Goal: Information Seeking & Learning: Learn about a topic

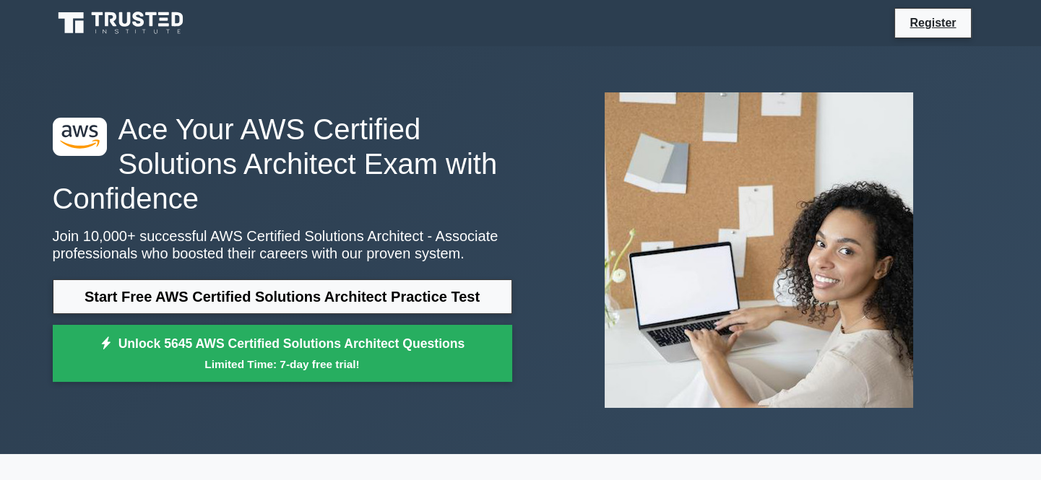
click at [171, 12] on icon at bounding box center [122, 22] width 139 height 27
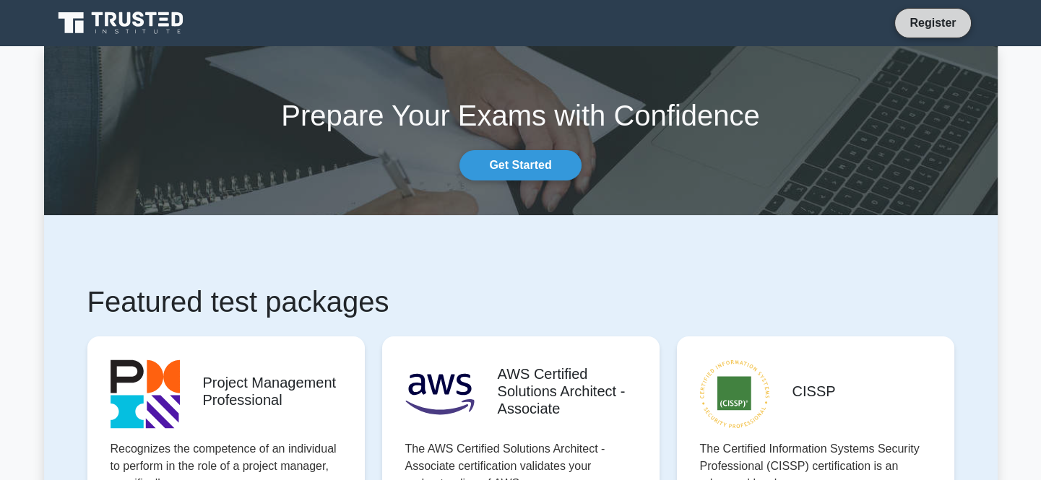
click at [935, 17] on link "Register" at bounding box center [932, 23] width 64 height 18
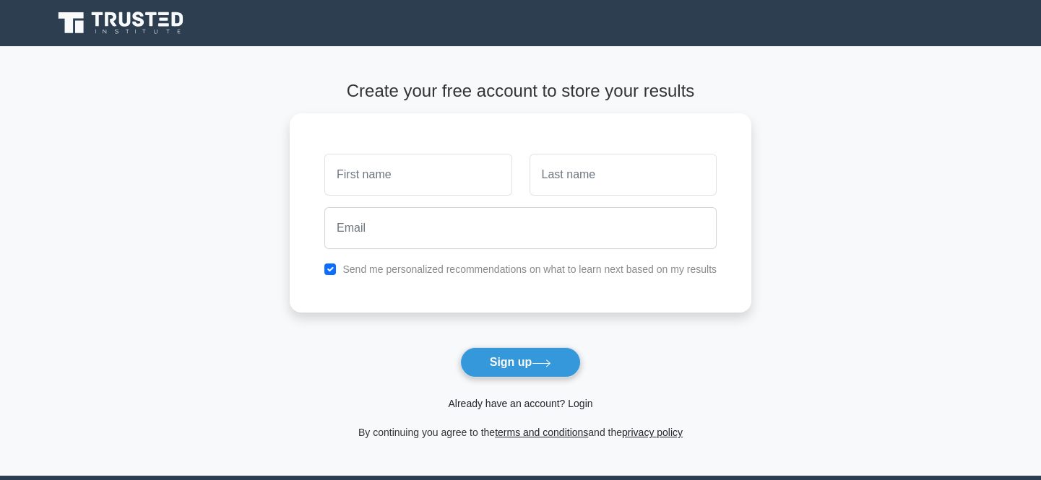
click at [529, 404] on link "Already have an account? Login" at bounding box center [520, 404] width 144 height 12
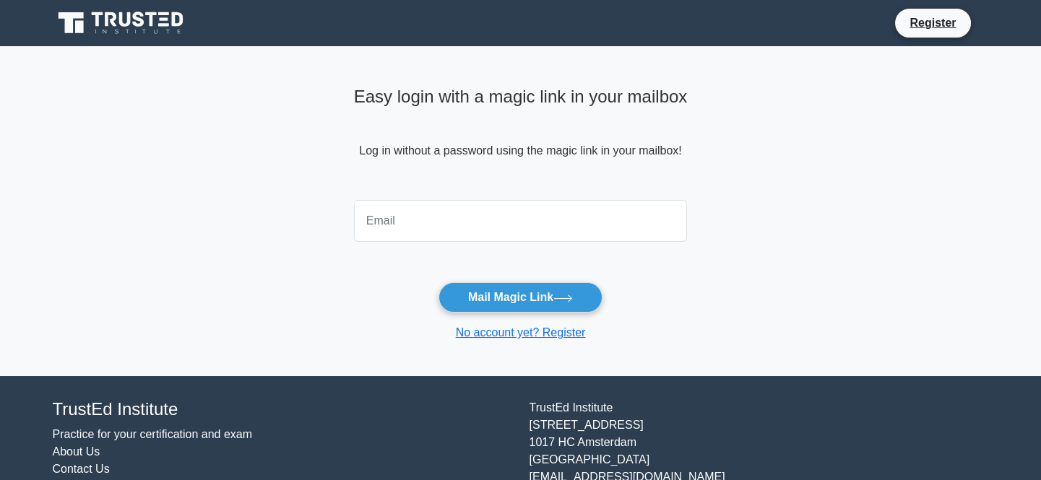
click at [549, 215] on input "email" at bounding box center [521, 221] width 334 height 42
type input "vincentlokula@gmail.com"
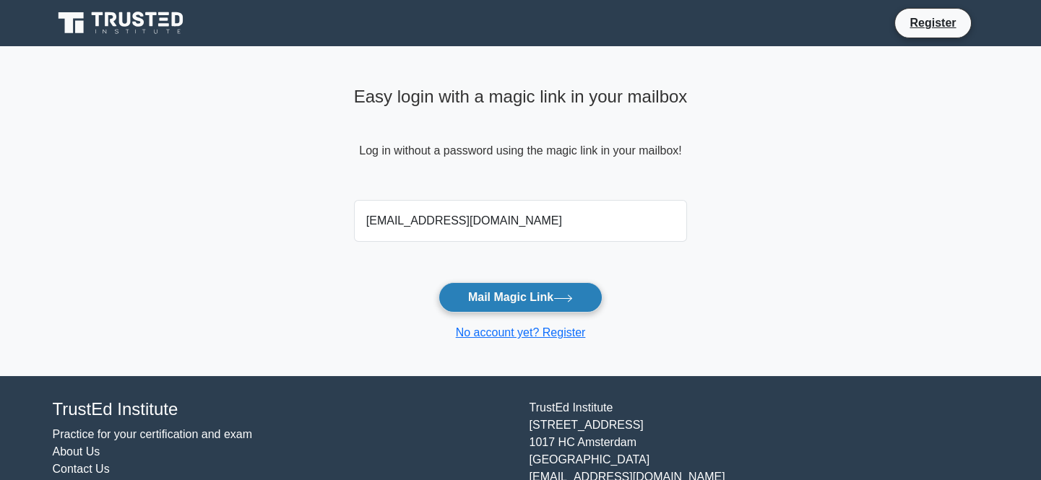
click at [483, 296] on button "Mail Magic Link" at bounding box center [520, 297] width 164 height 30
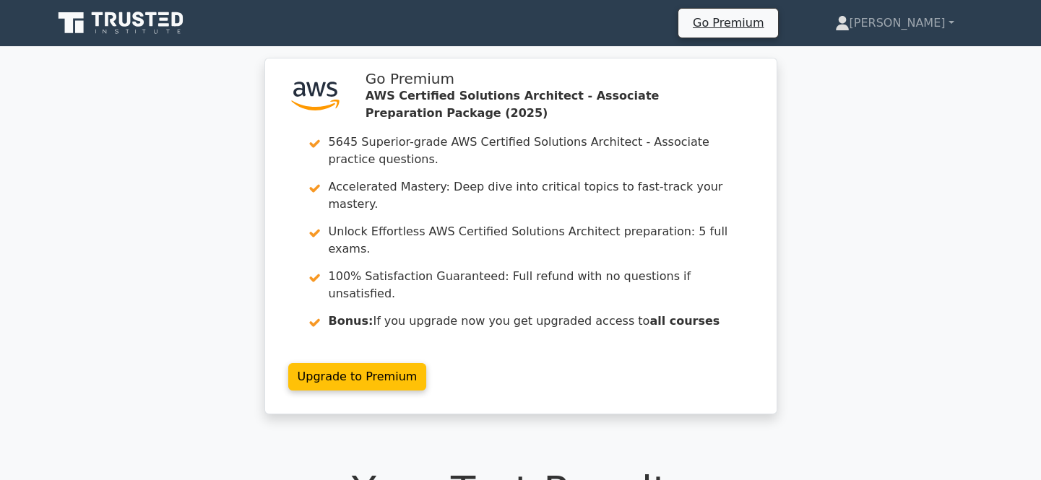
click at [162, 17] on icon at bounding box center [122, 22] width 139 height 27
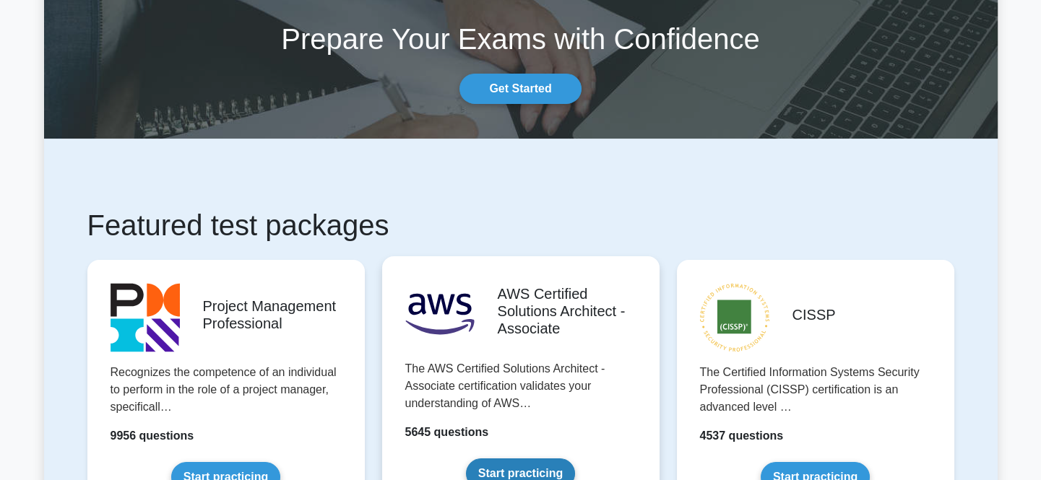
scroll to position [196, 0]
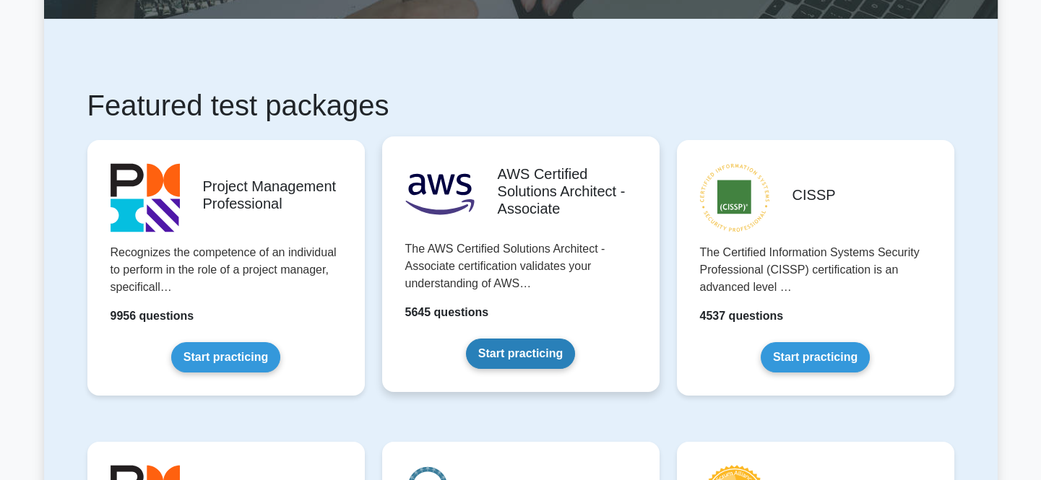
click at [526, 339] on link "Start practicing" at bounding box center [520, 354] width 109 height 30
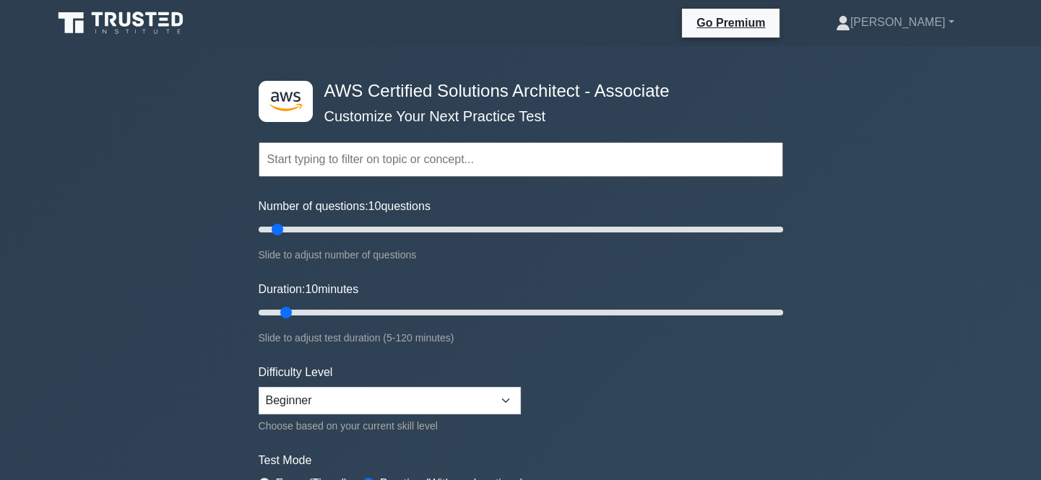
click at [454, 156] on input "text" at bounding box center [521, 159] width 524 height 35
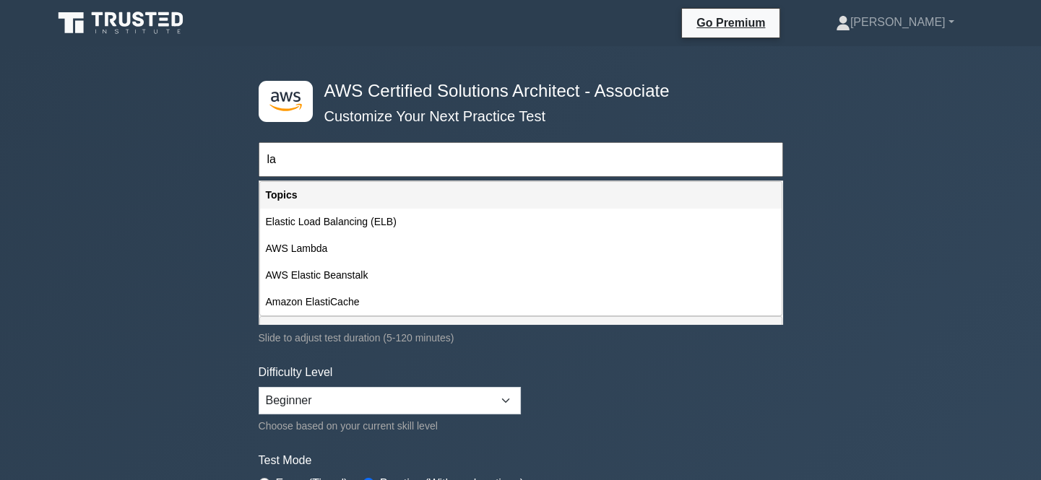
scroll to position [65, 0]
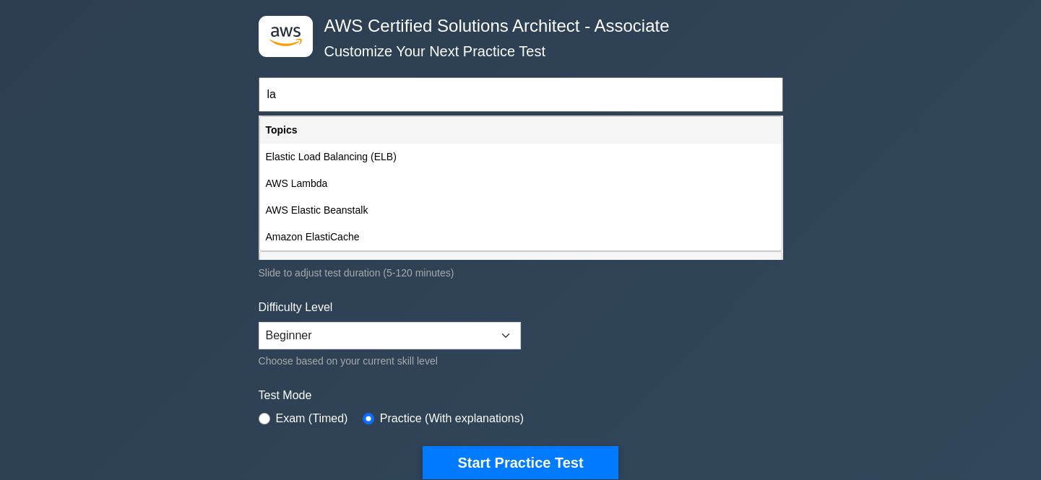
type input "l"
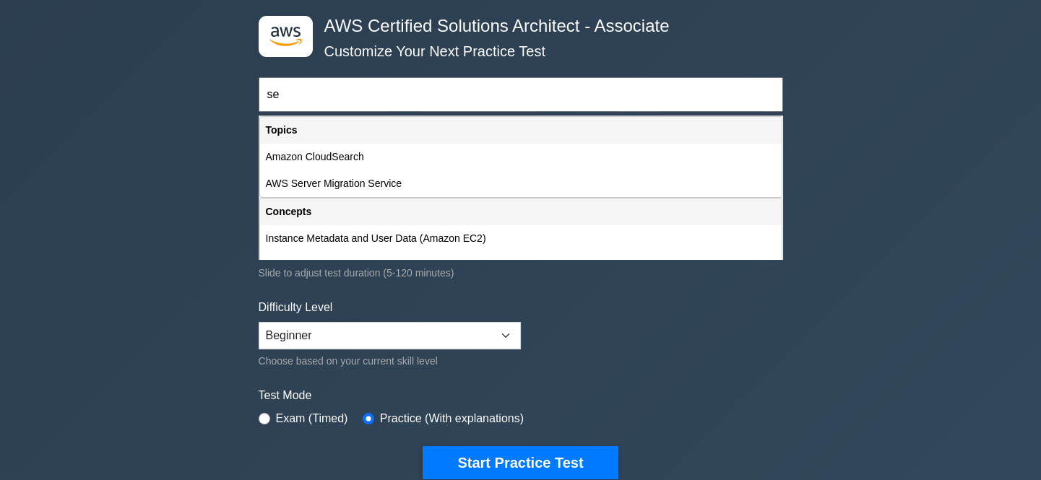
type input "s"
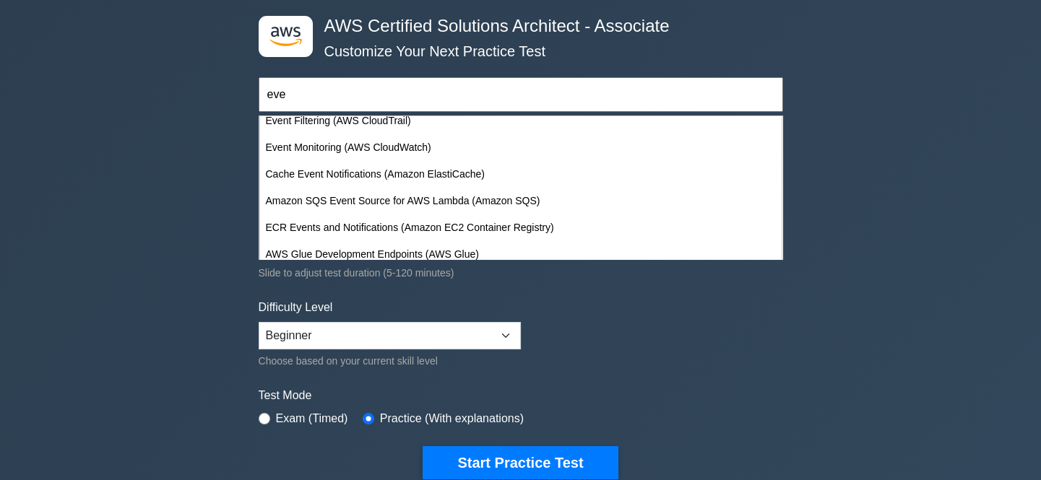
scroll to position [205, 0]
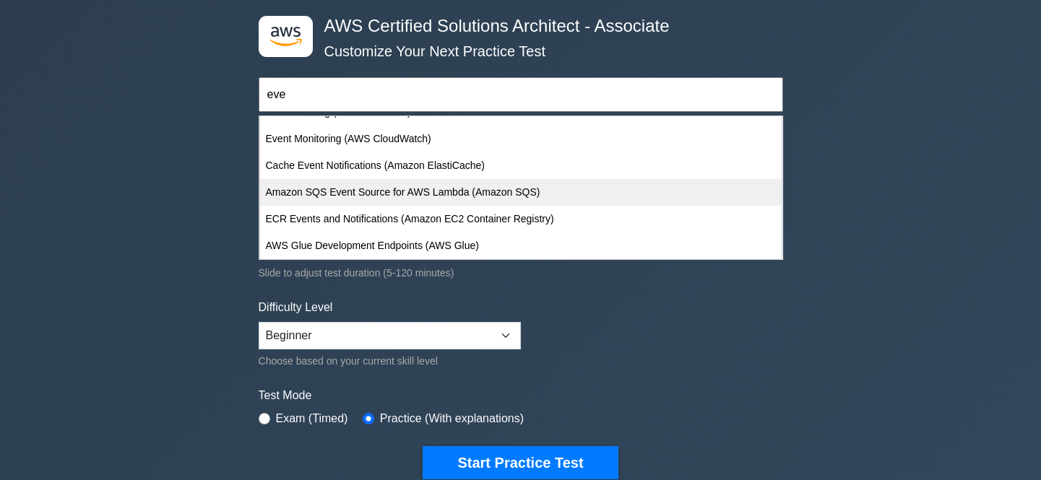
type input "eve"
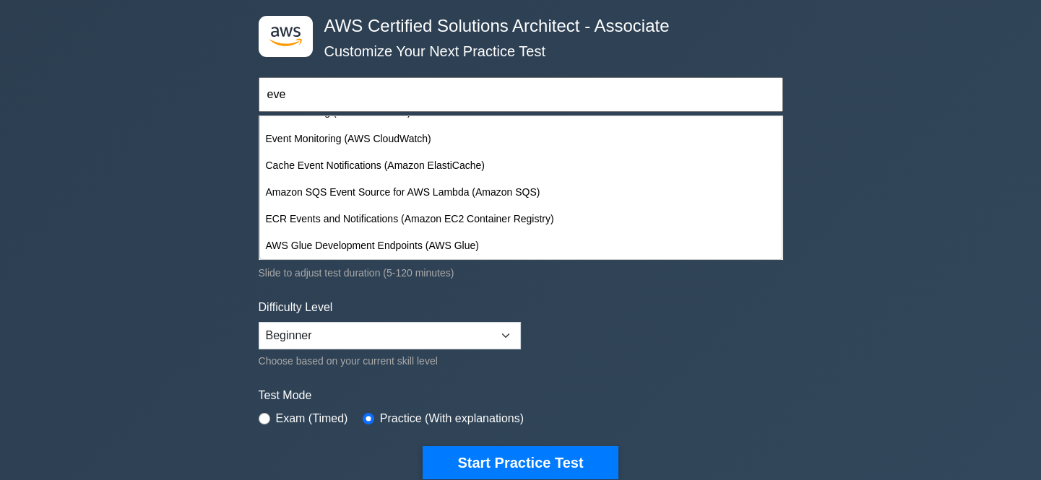
drag, startPoint x: 537, startPoint y: 186, endPoint x: 411, endPoint y: 275, distance: 154.9
click at [411, 275] on div "Slide to adjust test duration (5-120 minutes)" at bounding box center [521, 272] width 524 height 17
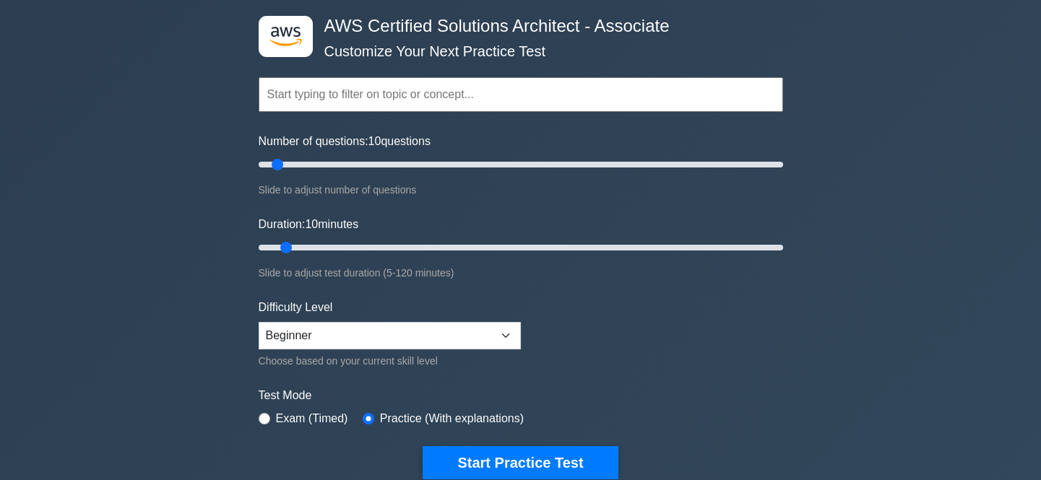
click at [457, 79] on input "text" at bounding box center [521, 94] width 524 height 35
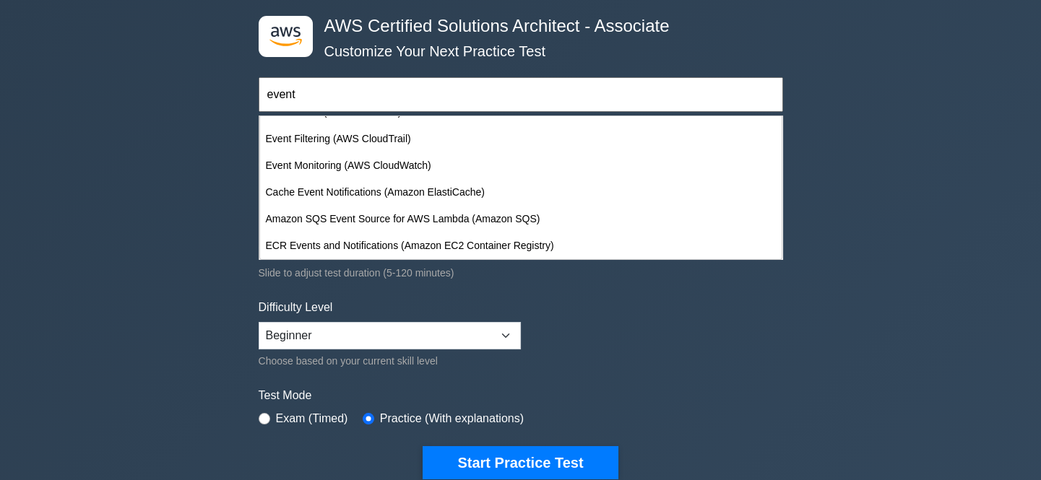
scroll to position [45, 0]
type input "e"
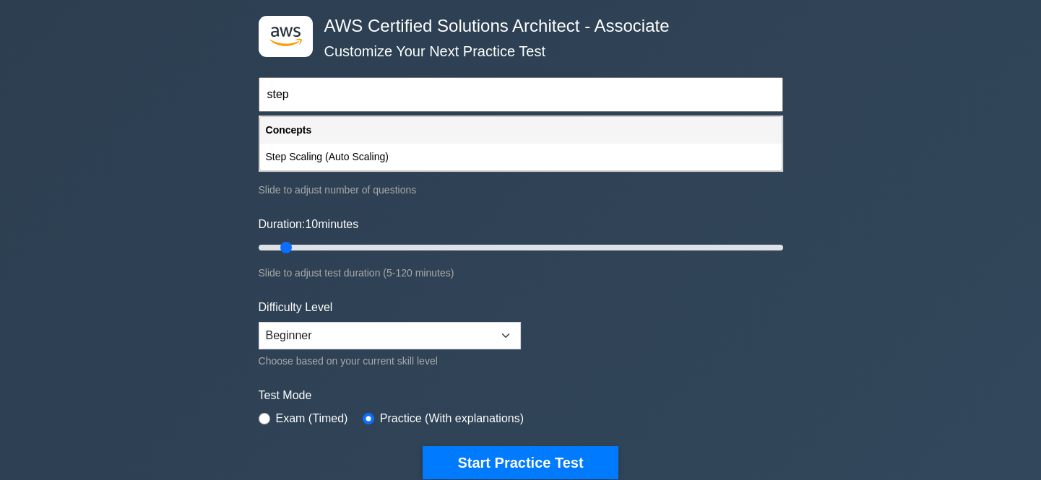
scroll to position [0, 0]
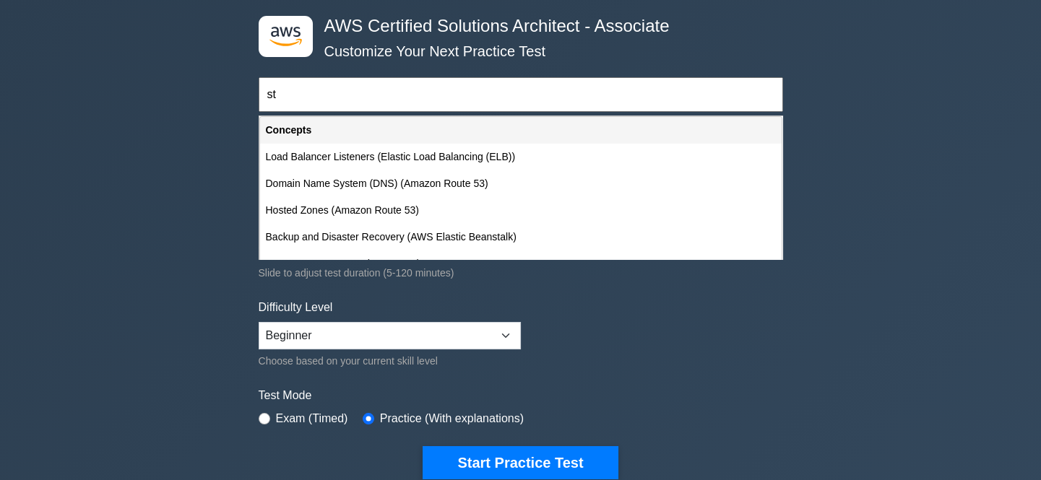
type input "s"
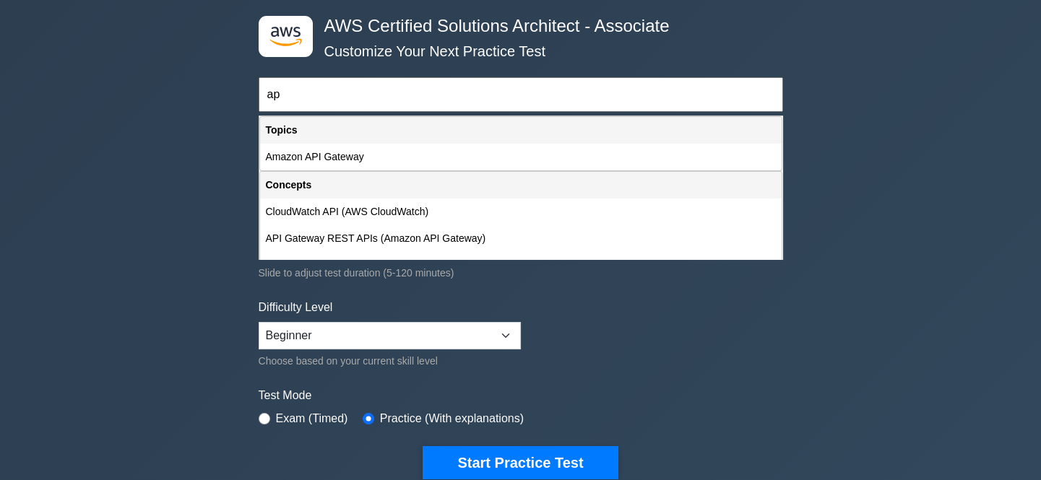
type input "a"
type input "l"
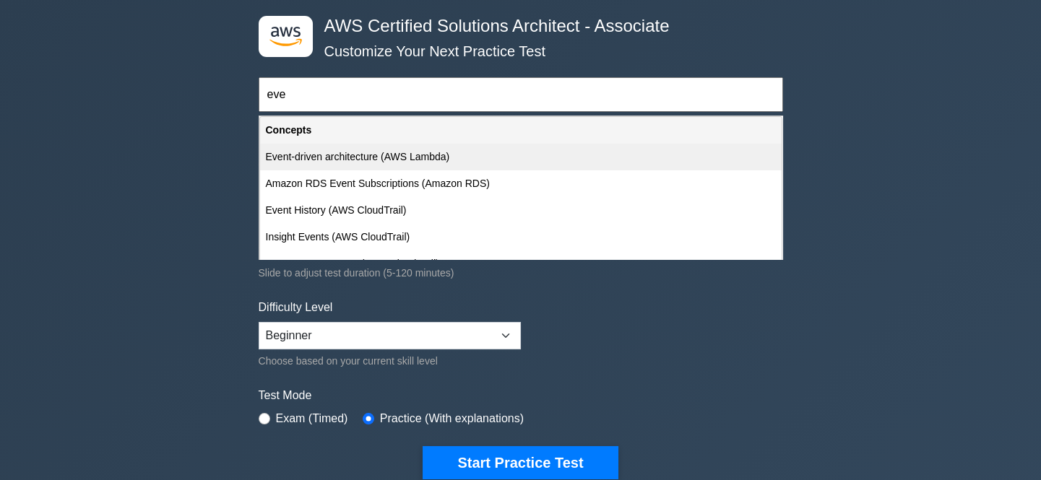
click at [435, 156] on div "Event-driven architecture (AWS Lambda)" at bounding box center [520, 157] width 521 height 27
type input "Event-driven architecture (AWS Lambda)"
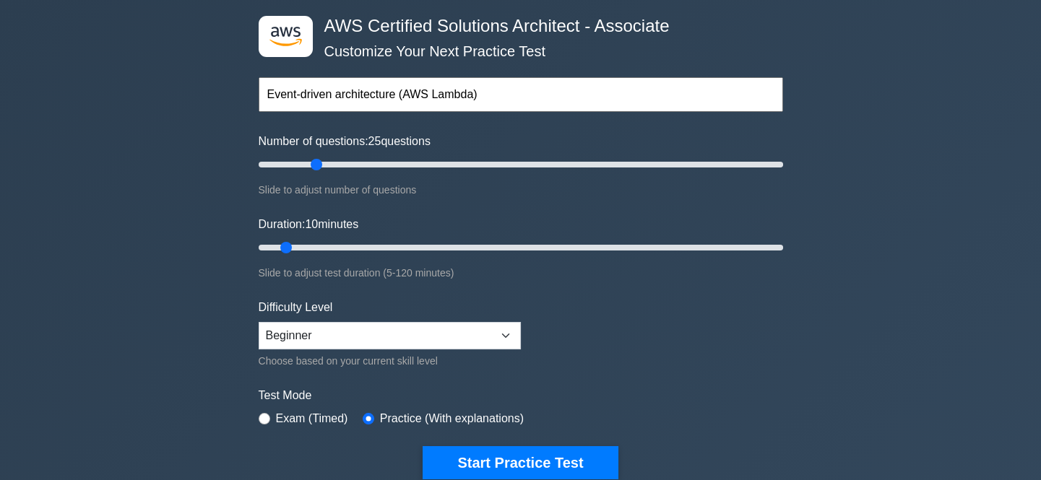
drag, startPoint x: 279, startPoint y: 163, endPoint x: 314, endPoint y: 165, distance: 35.4
type input "25"
click at [314, 165] on input "Number of questions: 25 questions" at bounding box center [521, 164] width 524 height 17
drag, startPoint x: 287, startPoint y: 247, endPoint x: 915, endPoint y: 273, distance: 628.0
type input "120"
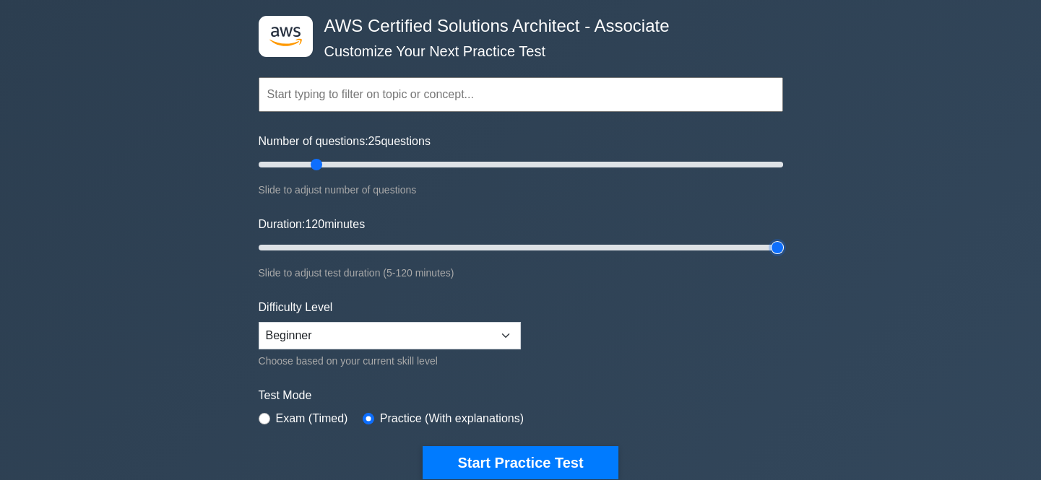
click at [783, 256] on input "Duration: 120 minutes" at bounding box center [521, 247] width 524 height 17
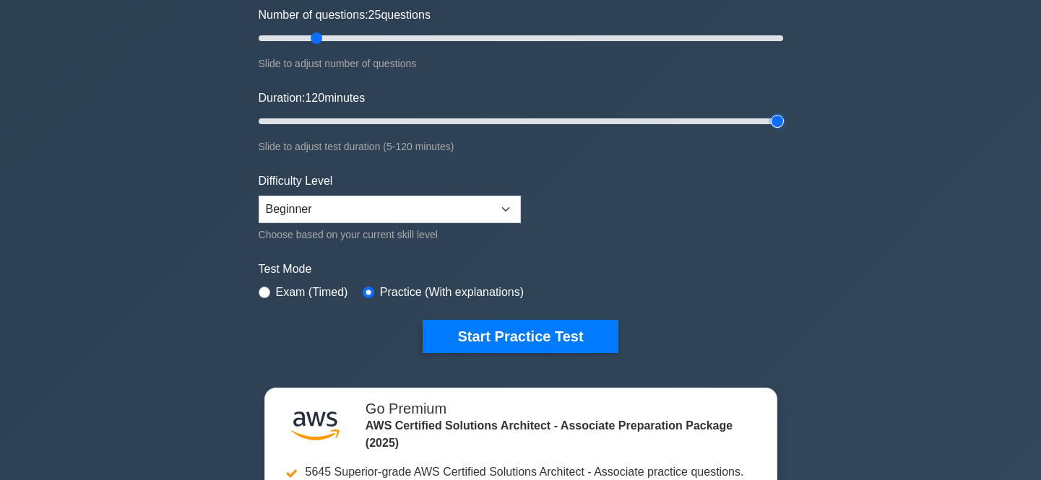
scroll to position [196, 0]
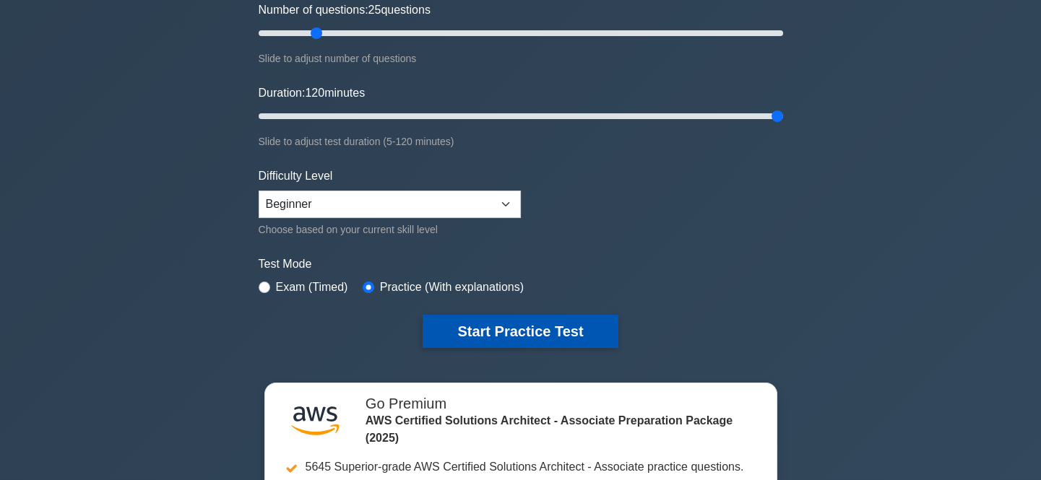
click at [476, 321] on button "Start Practice Test" at bounding box center [519, 331] width 195 height 33
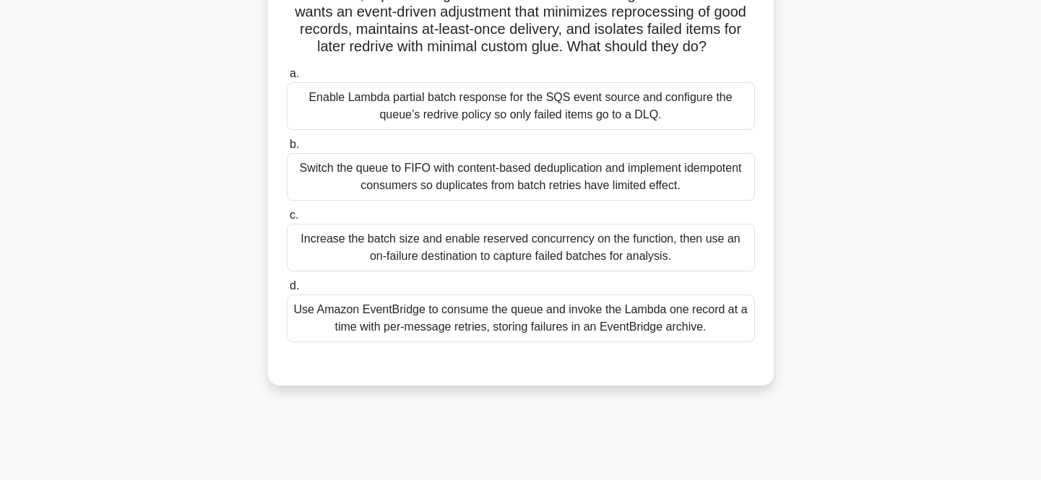
scroll to position [196, 0]
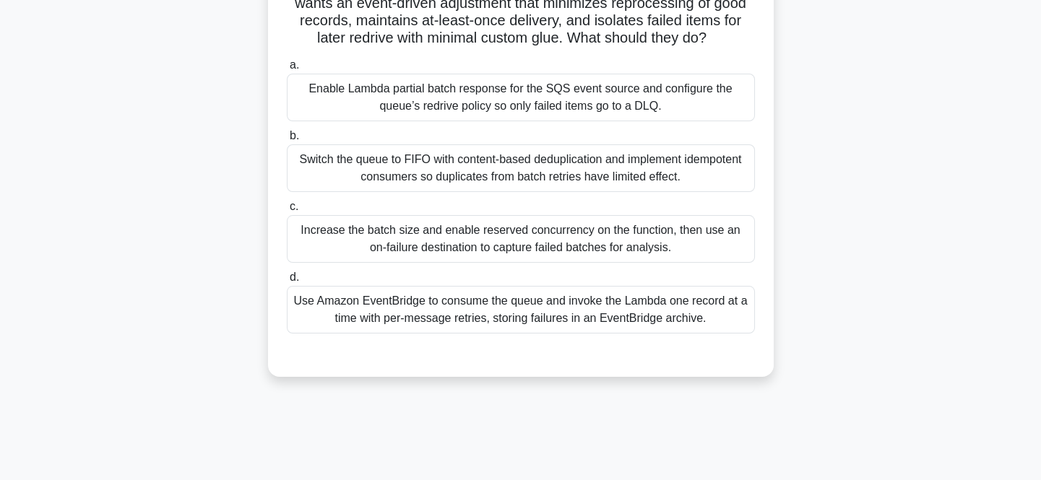
click at [531, 173] on div "Switch the queue to FIFO with content-based deduplication and implement idempot…" at bounding box center [521, 168] width 468 height 48
click at [287, 141] on input "b. Switch the queue to FIFO with content-based deduplication and implement idem…" at bounding box center [287, 135] width 0 height 9
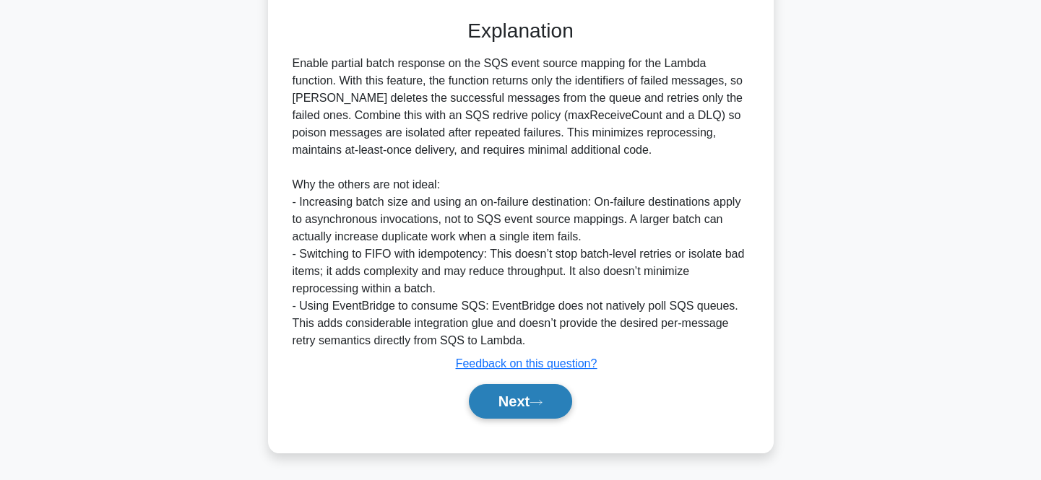
click at [555, 401] on button "Next" at bounding box center [520, 401] width 103 height 35
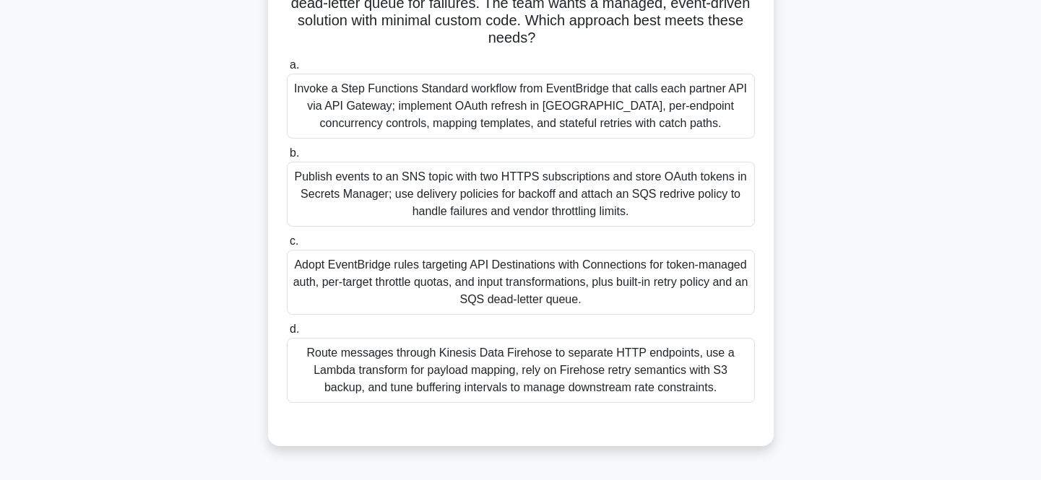
click at [705, 214] on div "Publish events to an SNS topic with two HTTPS subscriptions and store OAuth tok…" at bounding box center [521, 194] width 468 height 65
click at [287, 158] on input "b. Publish events to an SNS topic with two HTTPS subscriptions and store OAuth …" at bounding box center [287, 153] width 0 height 9
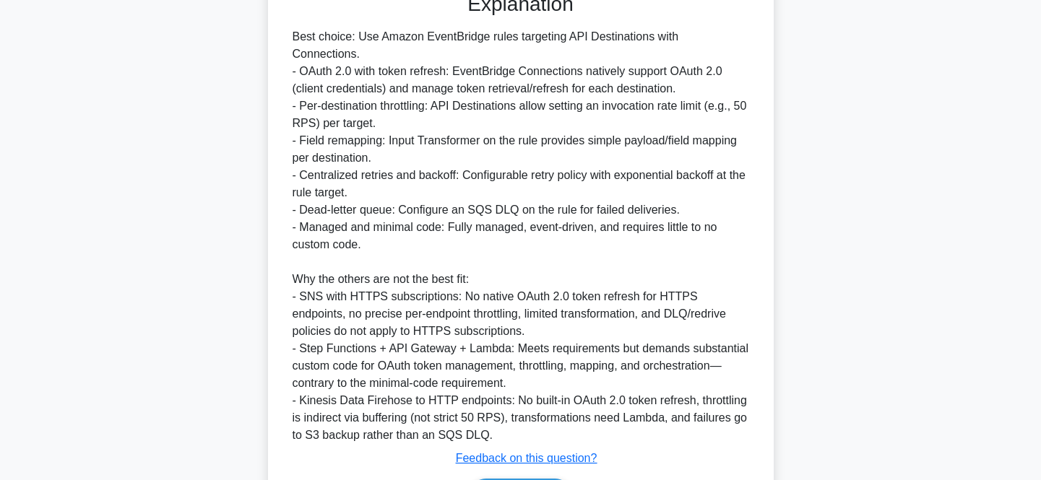
scroll to position [706, 0]
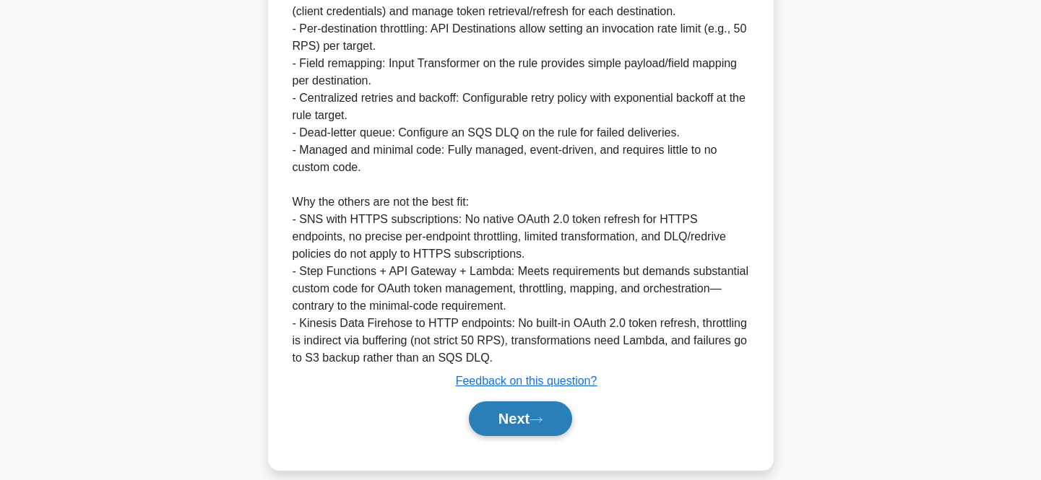
click at [518, 401] on button "Next" at bounding box center [520, 418] width 103 height 35
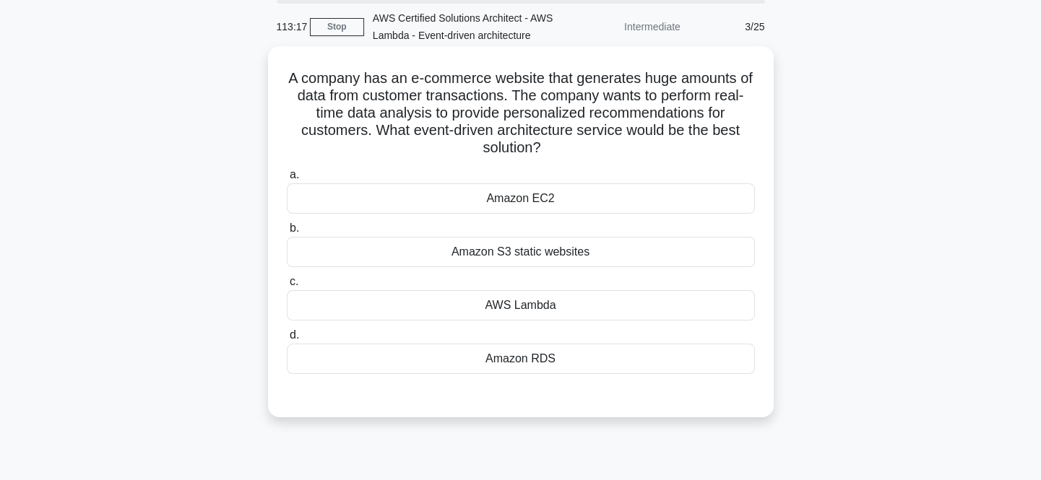
scroll to position [37, 0]
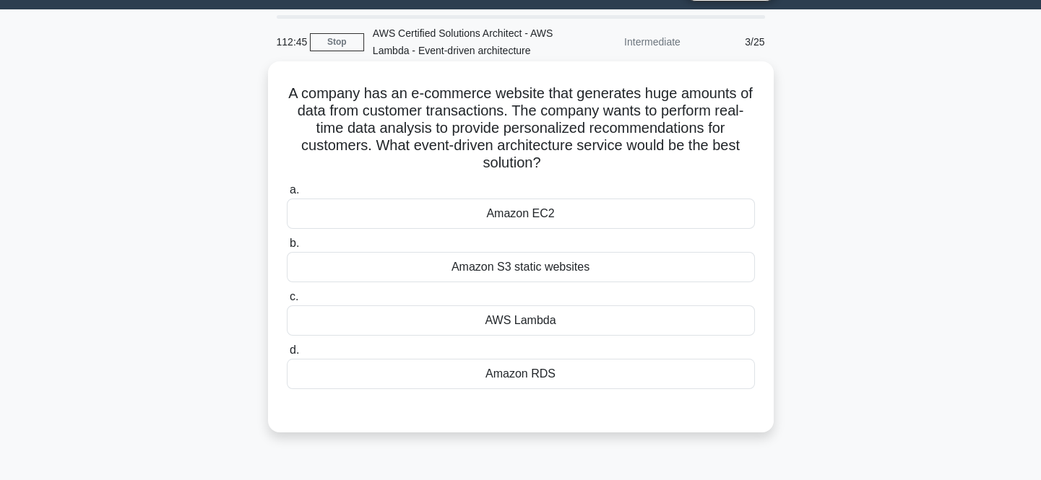
click at [580, 314] on div "AWS Lambda" at bounding box center [521, 320] width 468 height 30
click at [287, 302] on input "c. AWS Lambda" at bounding box center [287, 296] width 0 height 9
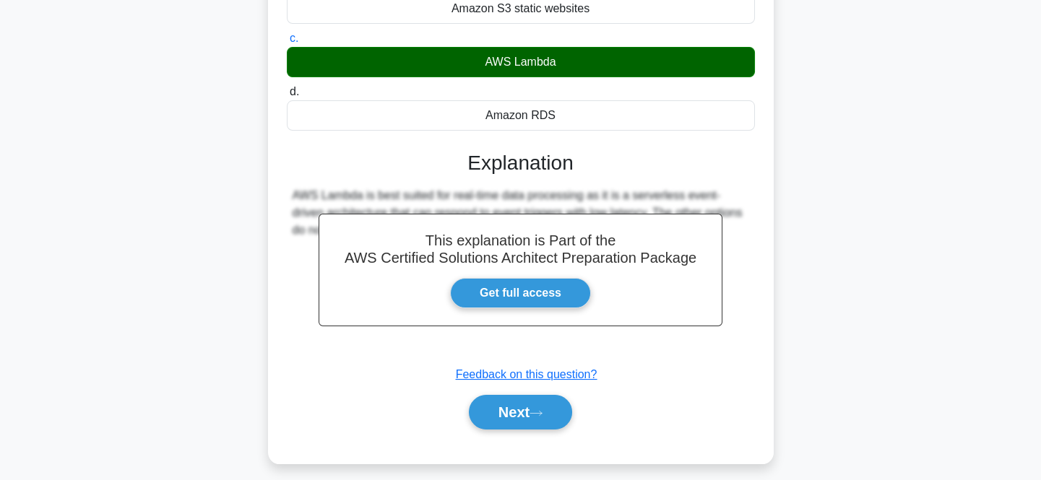
scroll to position [306, 0]
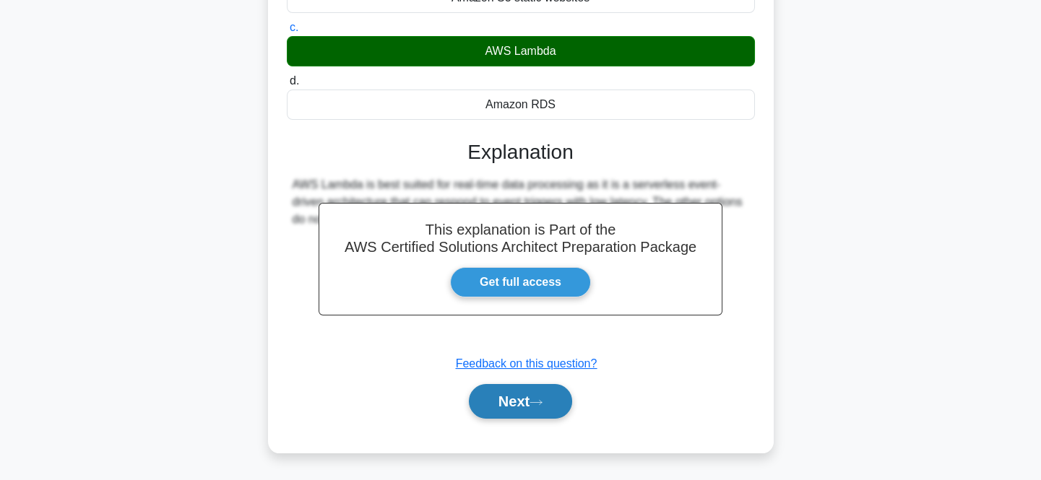
click at [534, 401] on icon at bounding box center [535, 403] width 13 height 8
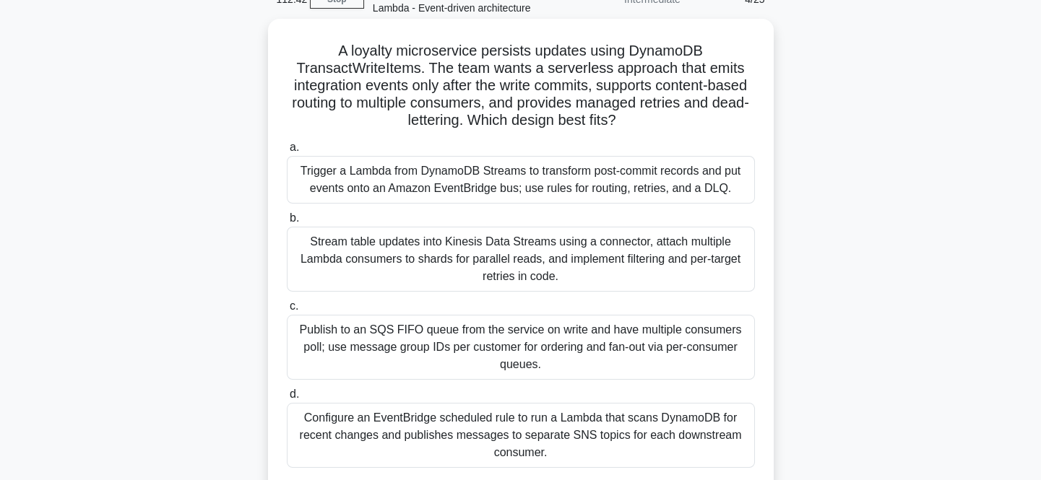
scroll to position [103, 0]
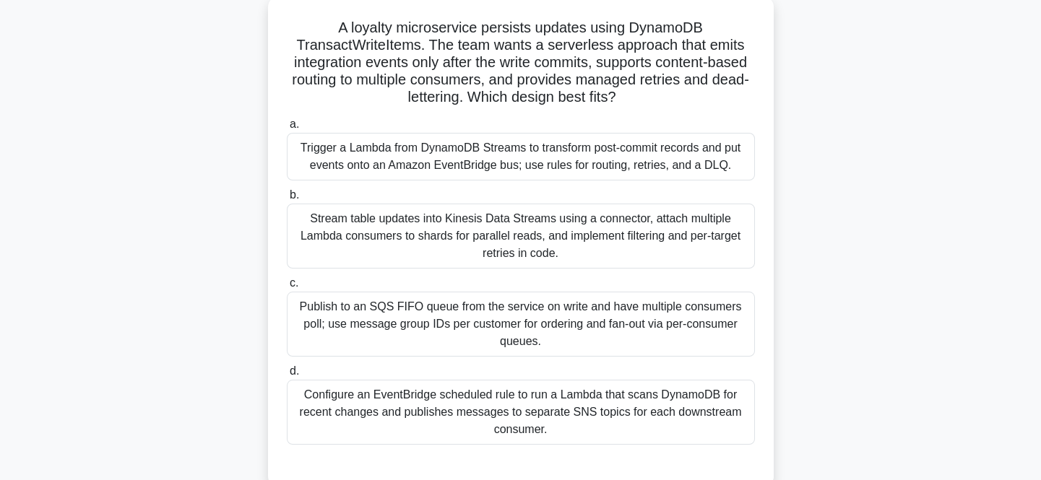
click at [493, 396] on div "Configure an EventBridge scheduled rule to run a Lambda that scans DynamoDB for…" at bounding box center [521, 412] width 468 height 65
click at [287, 376] on input "d. Configure an EventBridge scheduled rule to run a Lambda that scans DynamoDB …" at bounding box center [287, 371] width 0 height 9
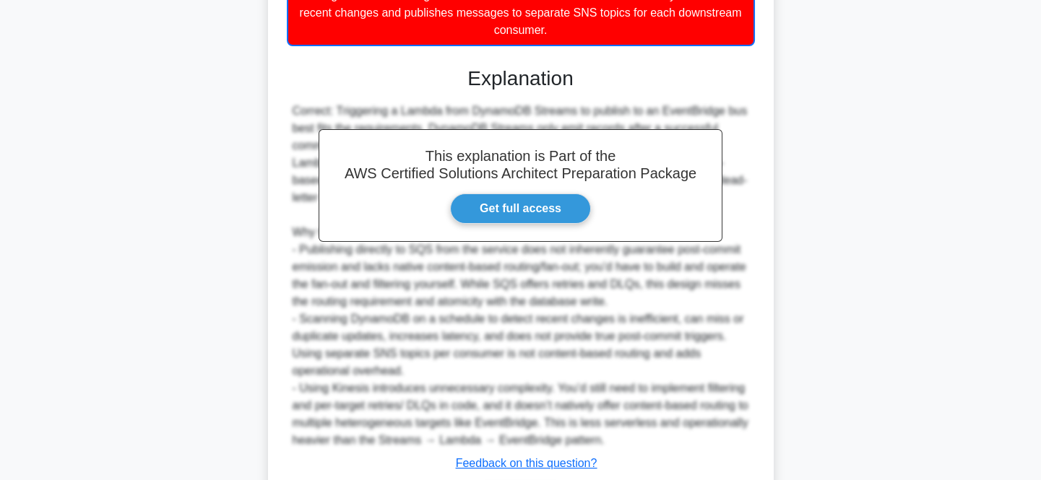
scroll to position [602, 0]
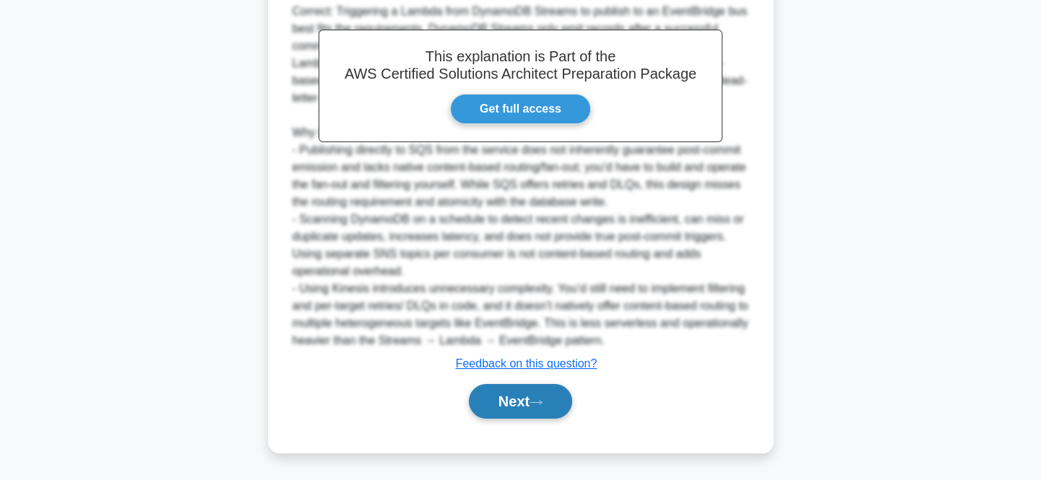
click at [537, 399] on icon at bounding box center [535, 403] width 13 height 8
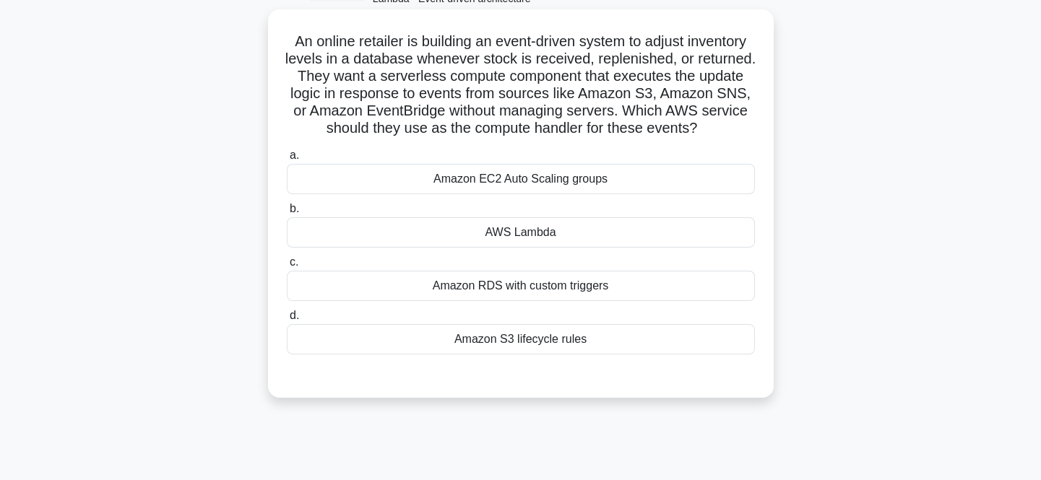
scroll to position [65, 0]
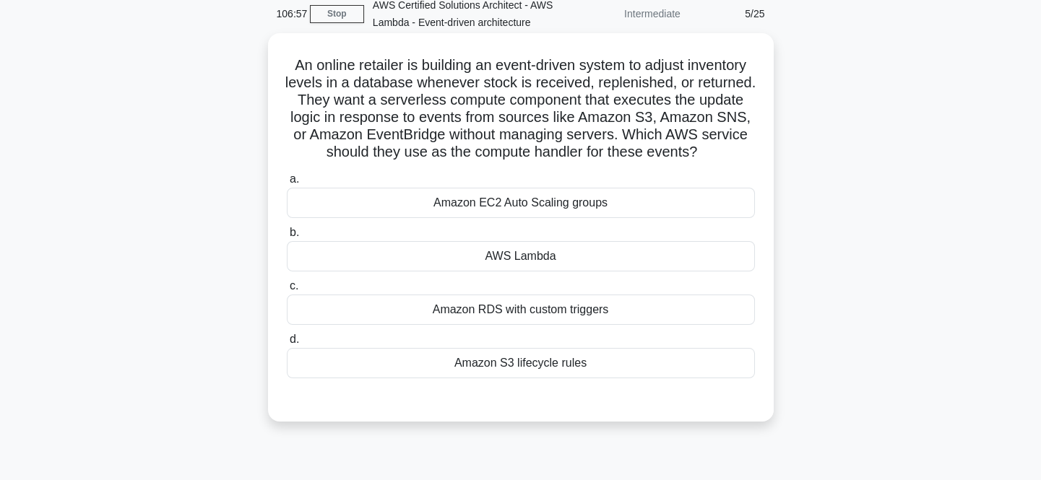
click at [570, 271] on div "AWS Lambda" at bounding box center [521, 256] width 468 height 30
click at [287, 238] on input "b. AWS Lambda" at bounding box center [287, 232] width 0 height 9
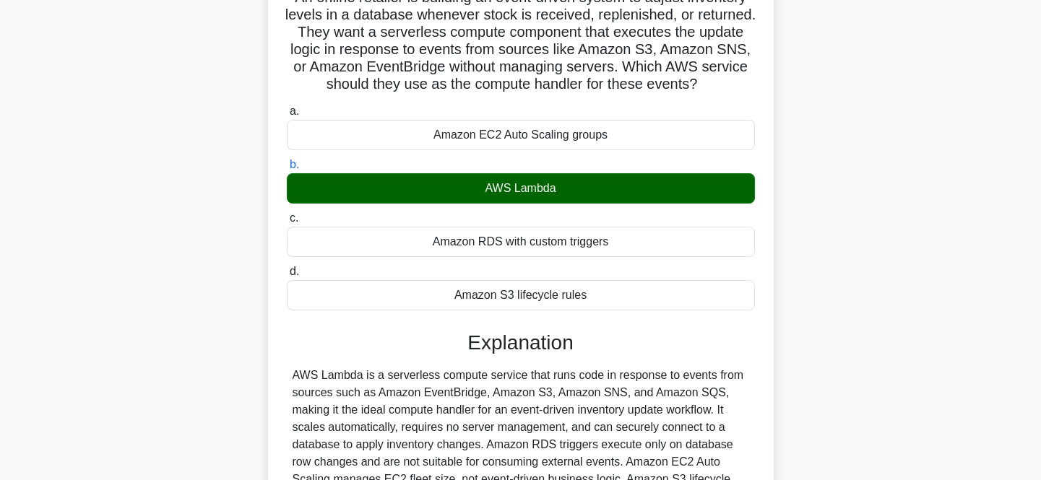
scroll to position [306, 0]
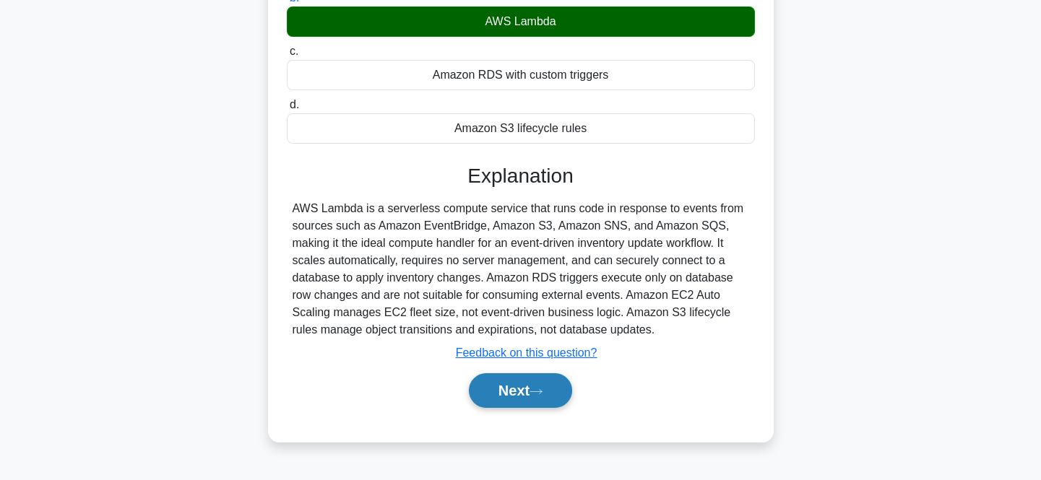
click at [521, 408] on button "Next" at bounding box center [520, 390] width 103 height 35
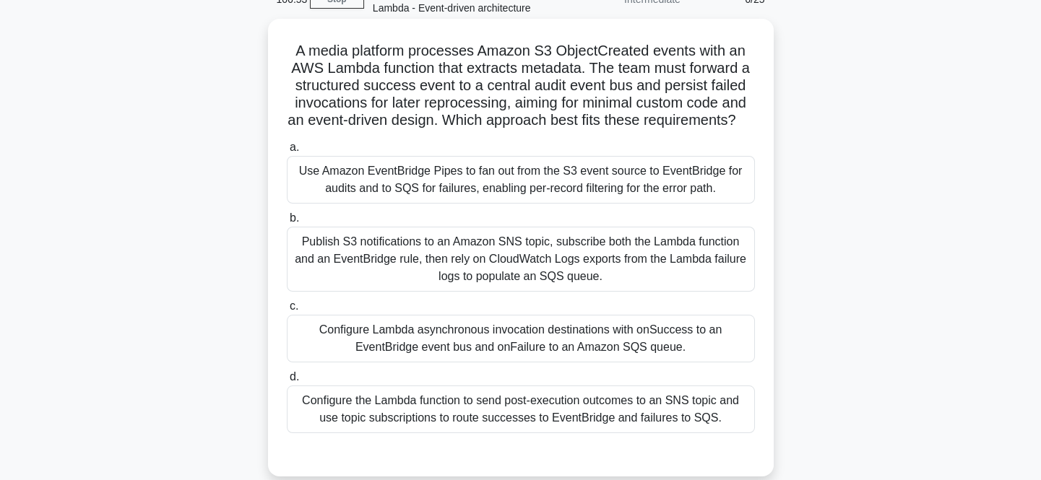
scroll to position [103, 0]
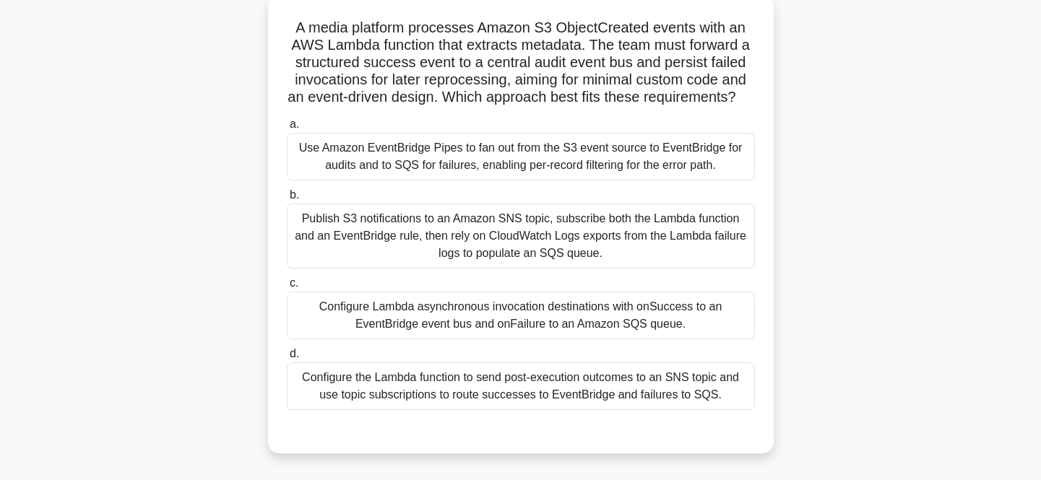
click at [625, 259] on div "Publish S3 notifications to an Amazon SNS topic, subscribe both the Lambda func…" at bounding box center [521, 236] width 468 height 65
click at [287, 200] on input "b. Publish S3 notifications to an Amazon SNS topic, subscribe both the Lambda f…" at bounding box center [287, 195] width 0 height 9
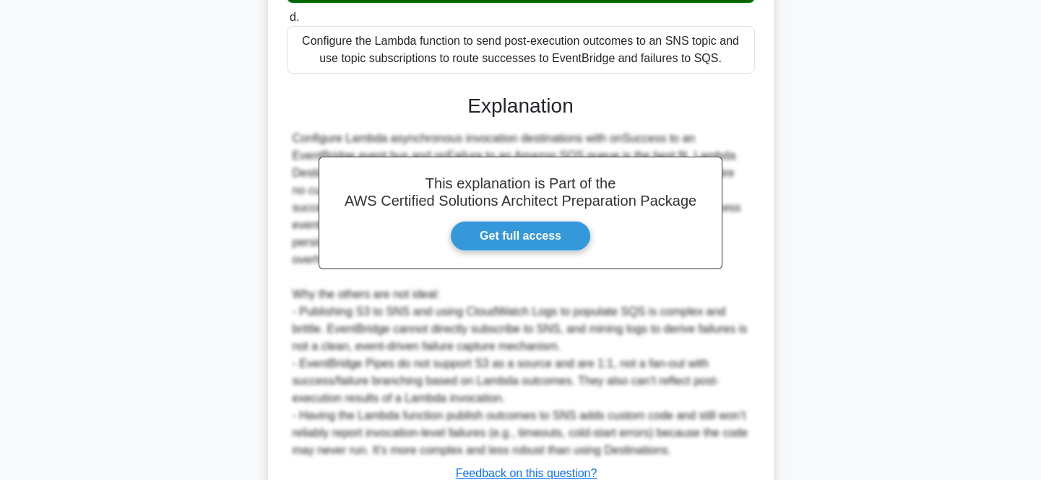
scroll to position [550, 0]
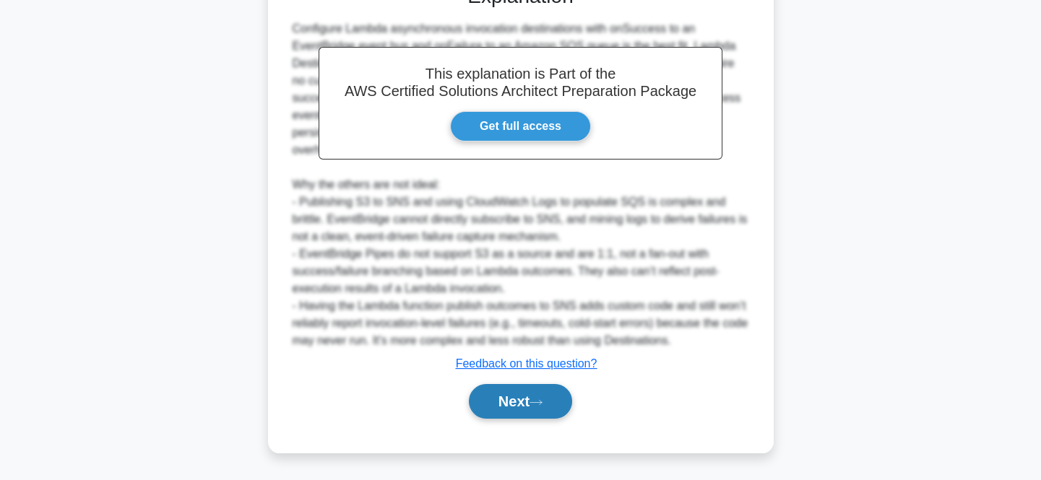
click at [520, 394] on button "Next" at bounding box center [520, 401] width 103 height 35
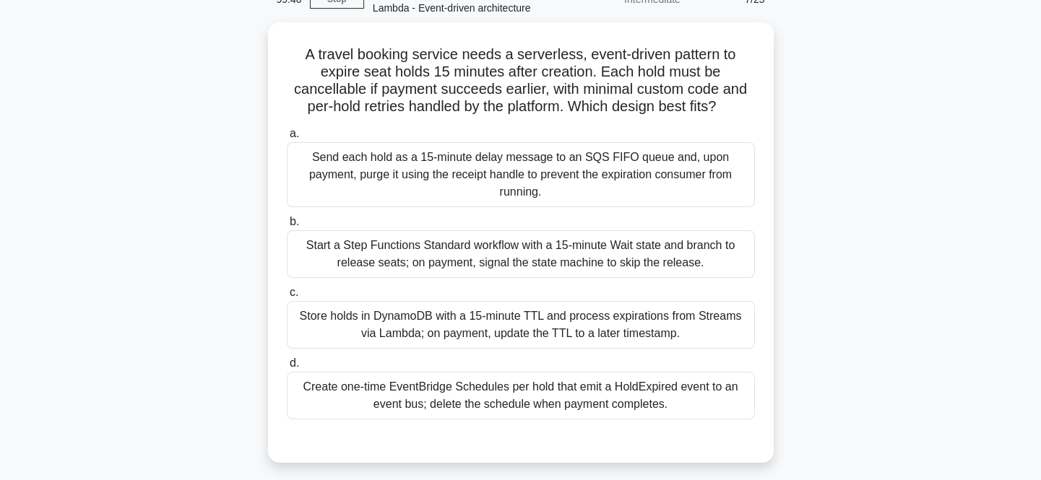
scroll to position [103, 0]
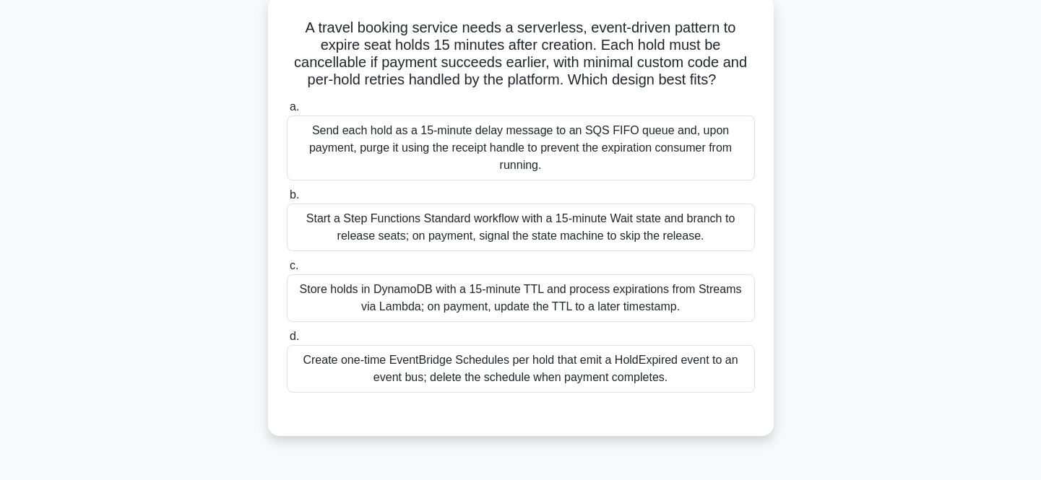
click at [544, 156] on div "Send each hold as a 15‑minute delay message to an SQS FIFO queue and, upon paym…" at bounding box center [521, 148] width 468 height 65
click at [287, 112] on input "a. Send each hold as a 15‑minute delay message to an SQS FIFO queue and, upon p…" at bounding box center [287, 107] width 0 height 9
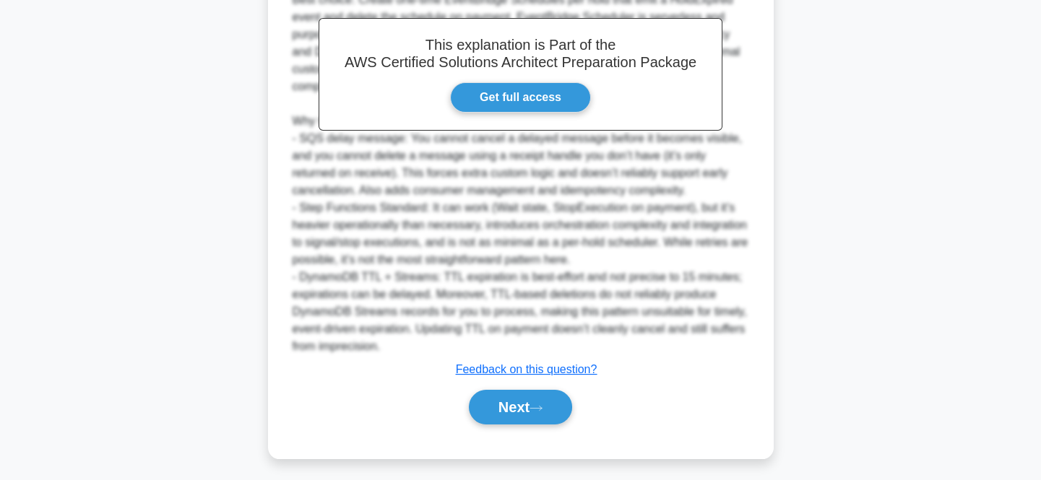
scroll to position [568, 0]
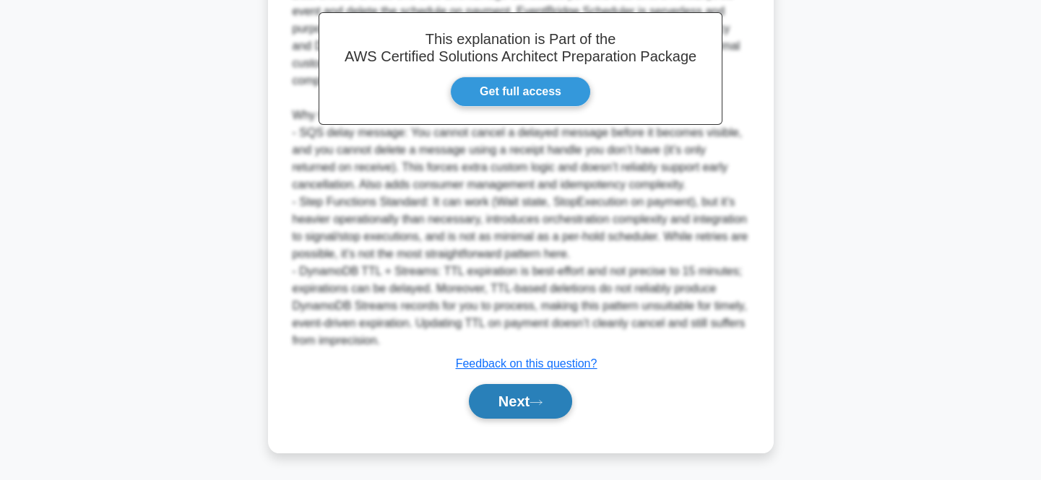
click at [542, 401] on icon at bounding box center [536, 402] width 12 height 4
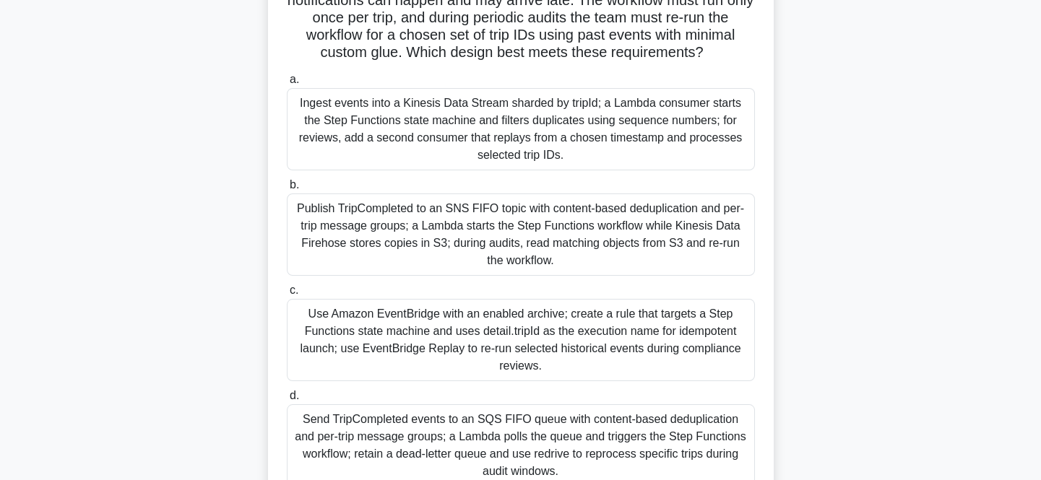
scroll to position [234, 0]
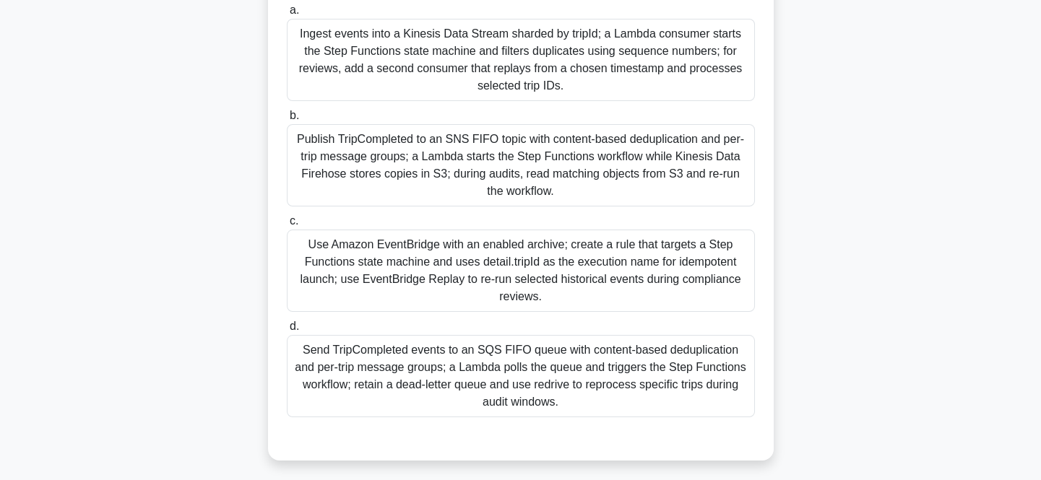
click at [562, 348] on div "Send TripCompleted events to an SQS FIFO queue with content-based deduplication…" at bounding box center [521, 376] width 468 height 82
click at [287, 331] on input "d. Send TripCompleted events to an SQS FIFO queue with content-based deduplicat…" at bounding box center [287, 326] width 0 height 9
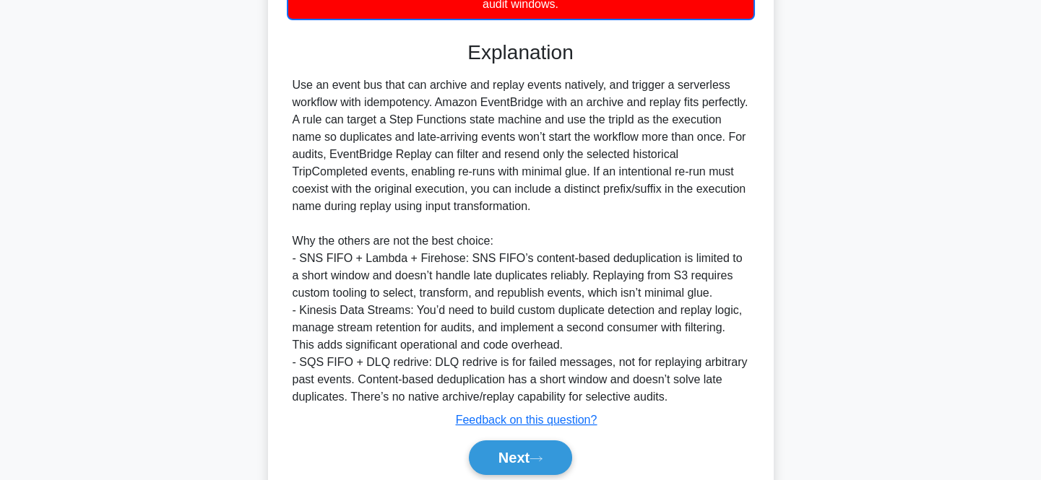
scroll to position [689, 0]
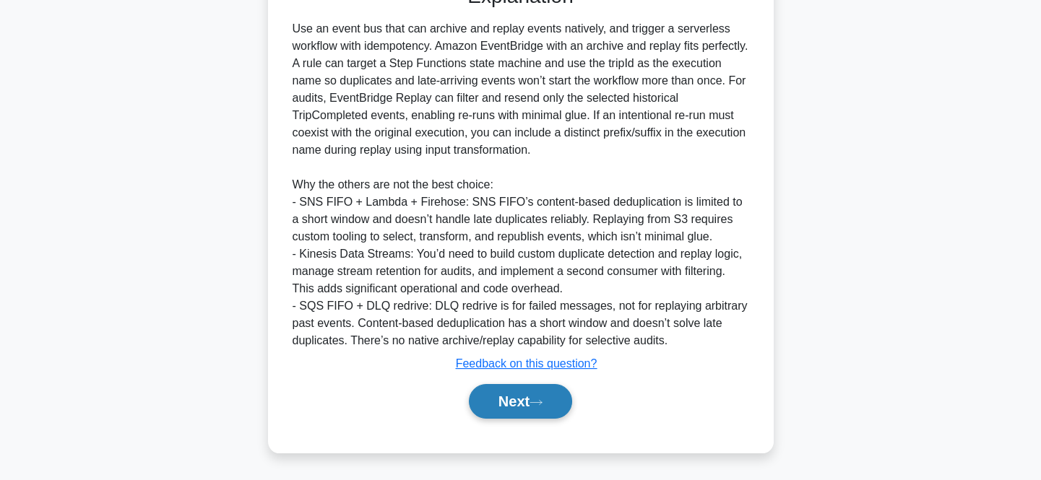
click at [531, 396] on button "Next" at bounding box center [520, 401] width 103 height 35
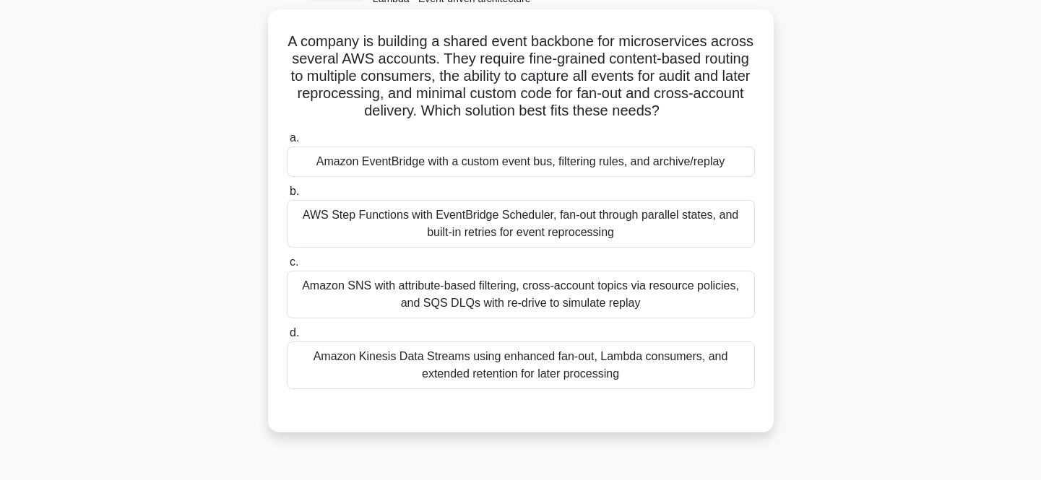
scroll to position [65, 0]
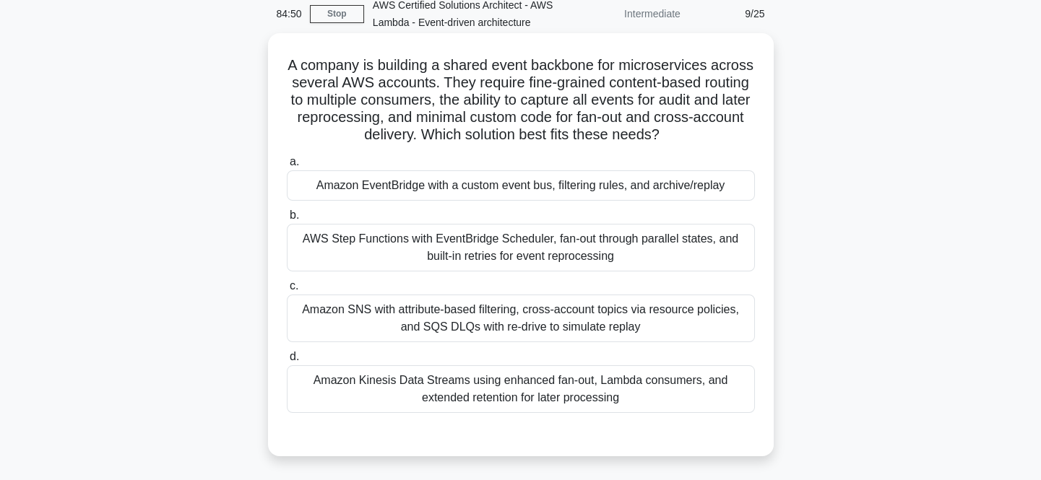
click at [481, 184] on div "Amazon EventBridge with a custom event bus, filtering rules, and archive/replay" at bounding box center [521, 185] width 468 height 30
click at [287, 167] on input "a. Amazon EventBridge with a custom event bus, filtering rules, and archive/rep…" at bounding box center [287, 161] width 0 height 9
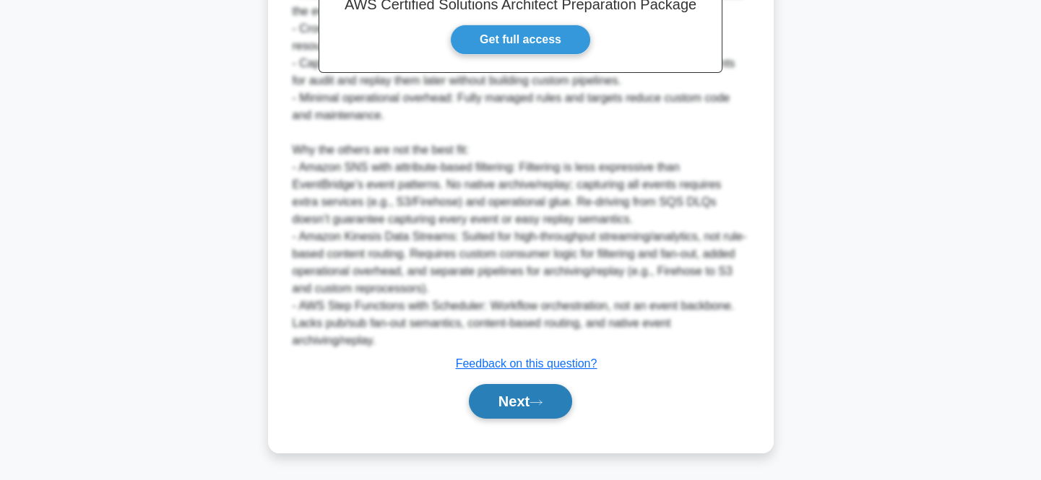
click at [544, 394] on button "Next" at bounding box center [520, 401] width 103 height 35
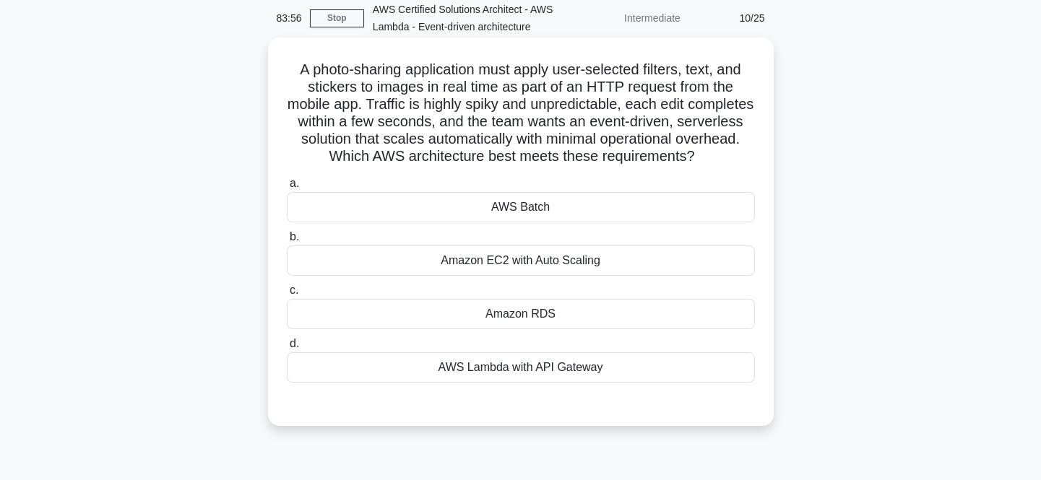
scroll to position [37, 0]
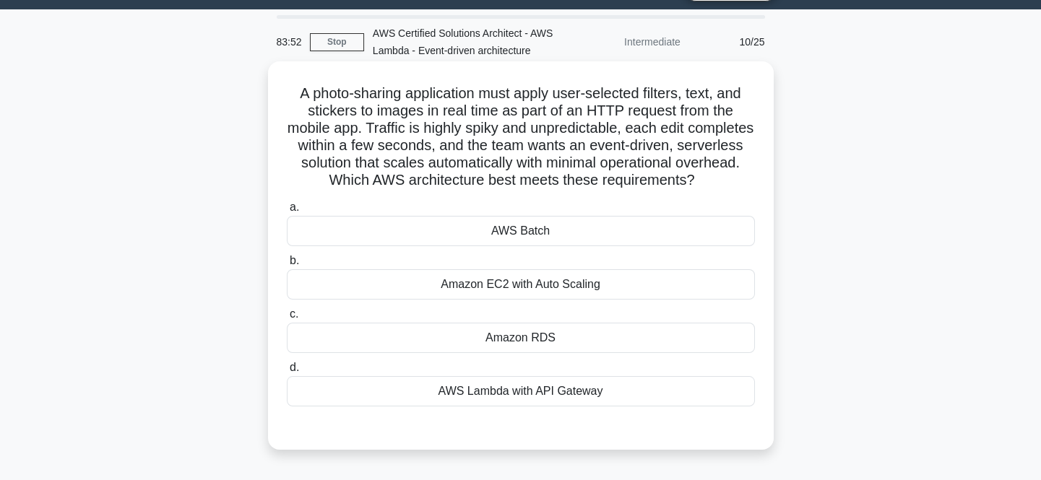
click at [542, 390] on div "AWS Lambda with API Gateway" at bounding box center [521, 391] width 468 height 30
click at [287, 373] on input "d. AWS Lambda with API Gateway" at bounding box center [287, 367] width 0 height 9
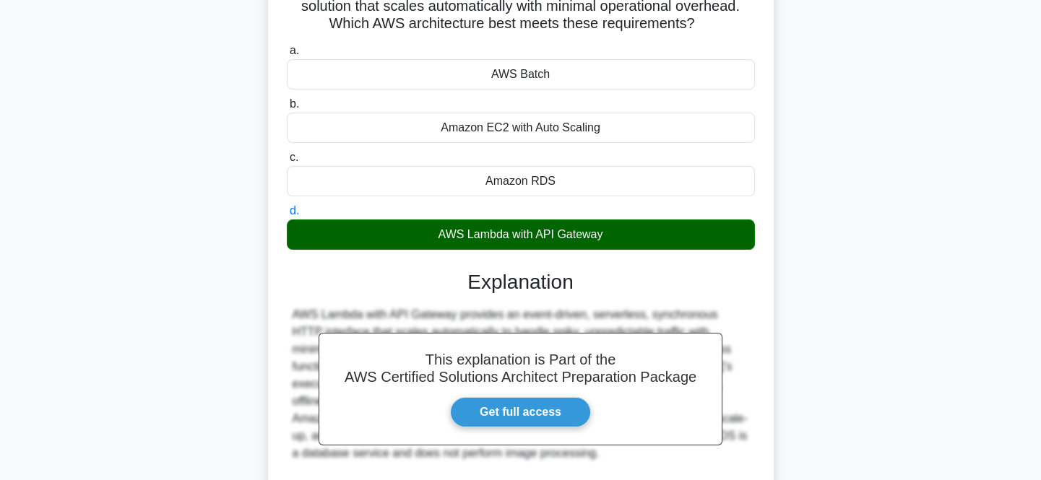
scroll to position [323, 0]
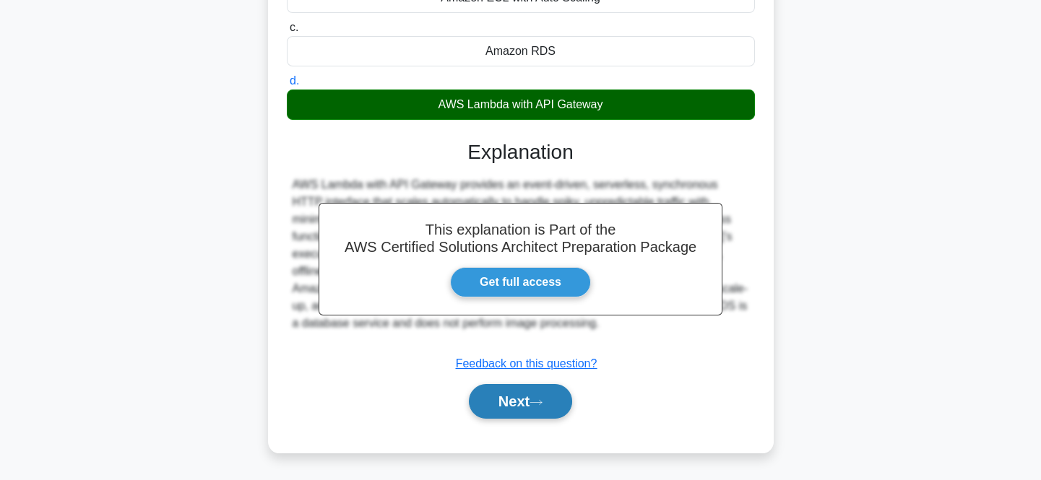
click at [529, 407] on button "Next" at bounding box center [520, 401] width 103 height 35
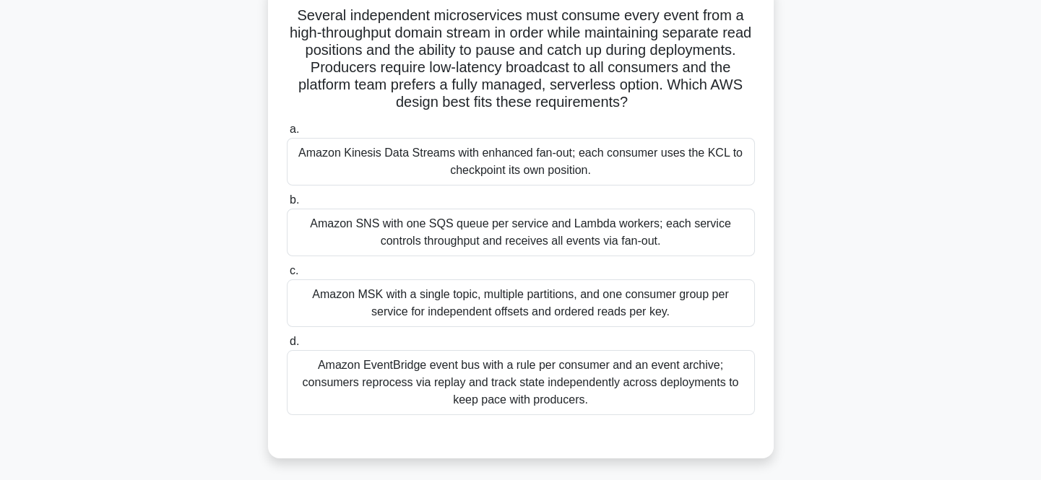
scroll to position [103, 0]
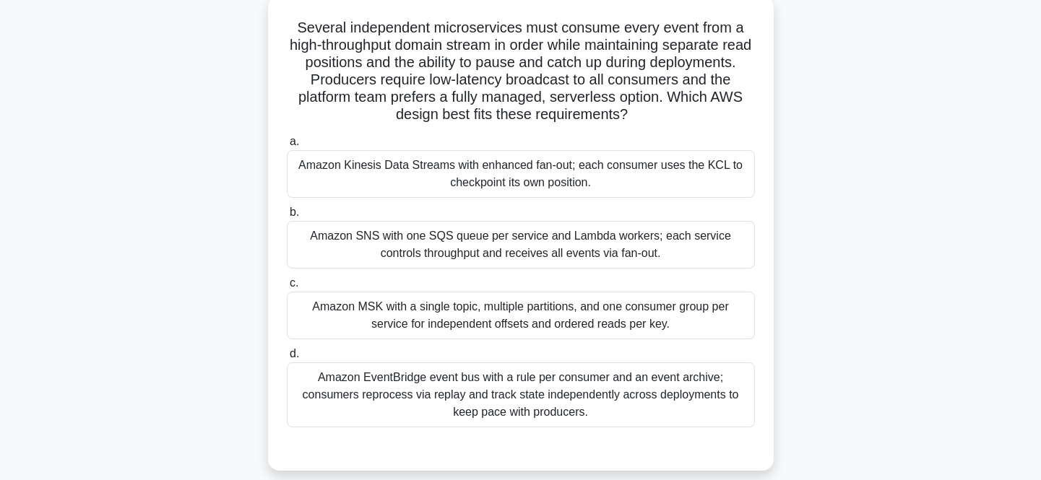
click at [542, 186] on div "Amazon Kinesis Data Streams with enhanced fan-out; each consumer uses the KCL t…" at bounding box center [521, 174] width 468 height 48
click at [287, 147] on input "a. Amazon Kinesis Data Streams with enhanced fan-out; each consumer uses the KC…" at bounding box center [287, 141] width 0 height 9
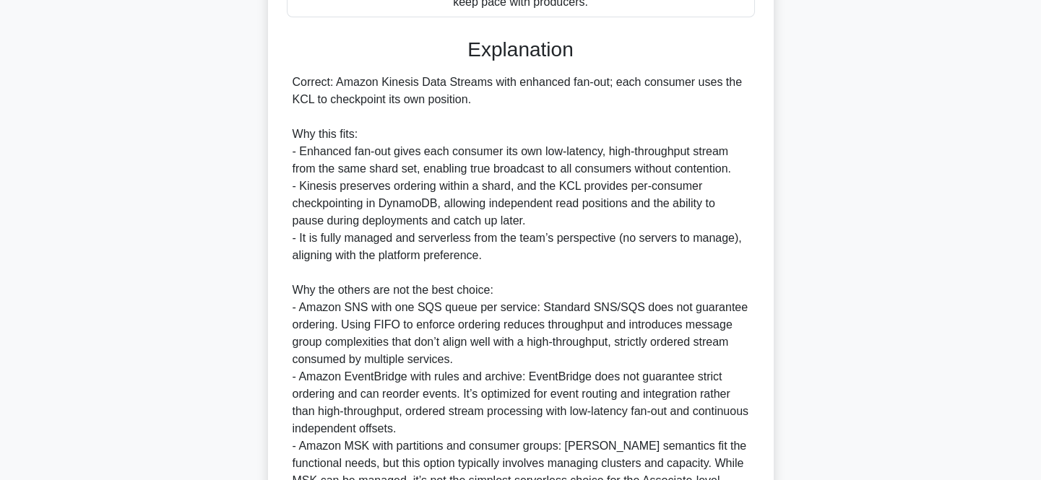
scroll to position [670, 0]
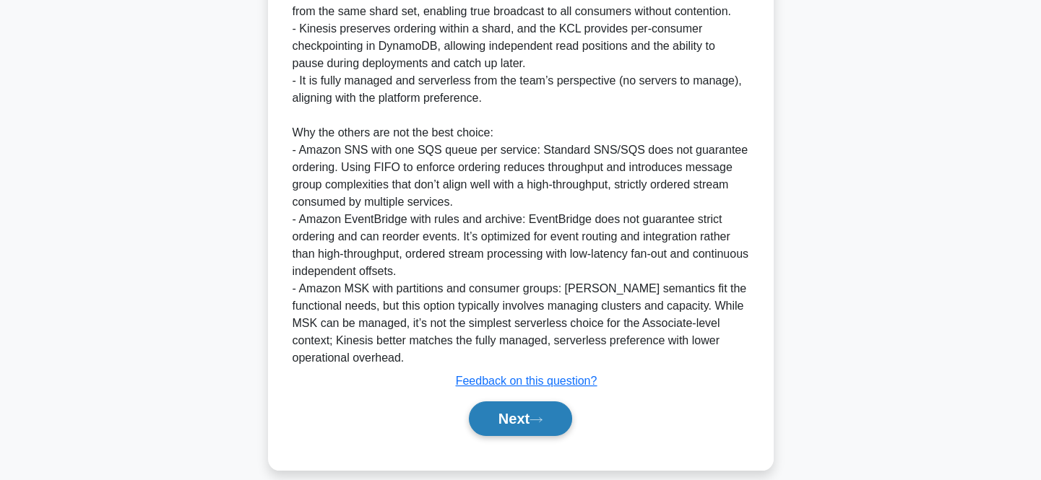
click at [534, 416] on icon at bounding box center [535, 420] width 13 height 8
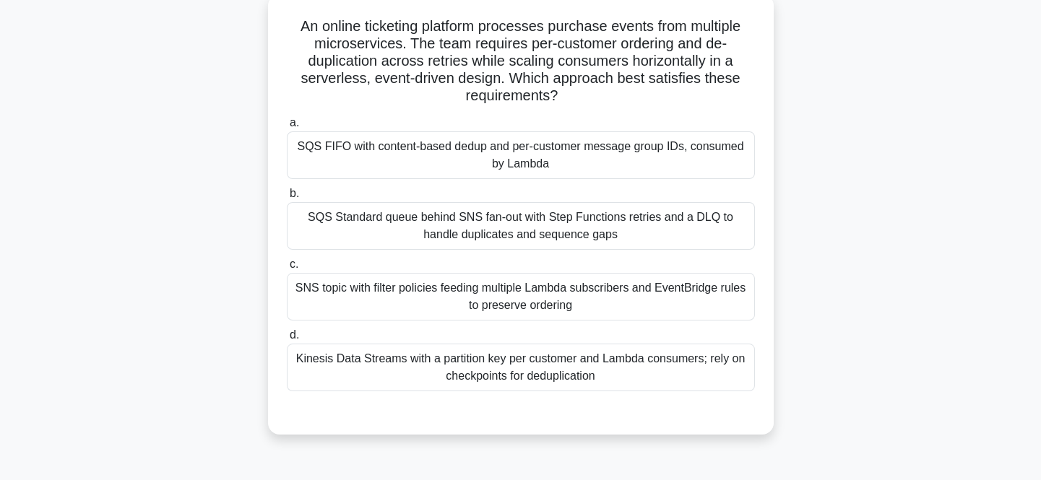
scroll to position [103, 0]
click at [597, 216] on div "SQS Standard queue behind SNS fan-out with Step Functions retries and a DLQ to …" at bounding box center [521, 228] width 468 height 48
click at [287, 200] on input "b. SQS Standard queue behind SNS fan-out with Step Functions retries and a DLQ …" at bounding box center [287, 195] width 0 height 9
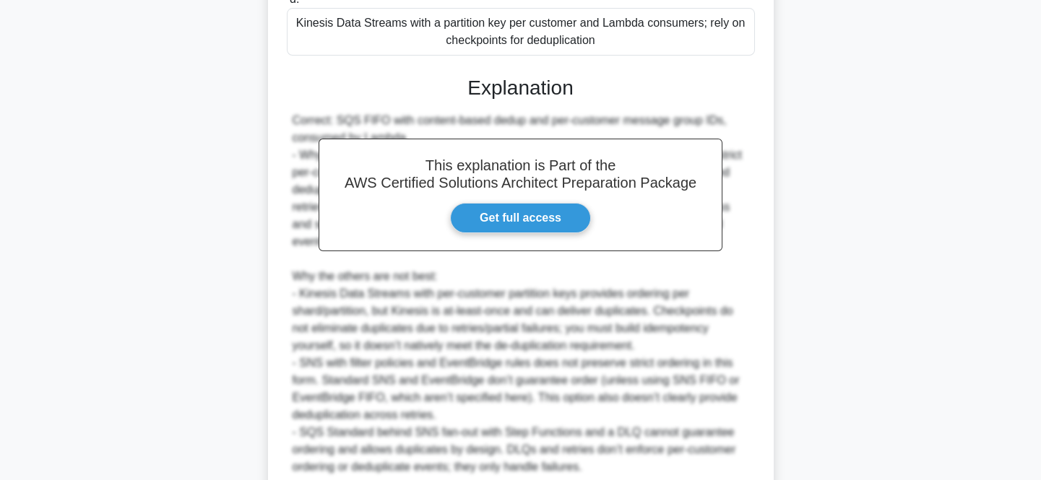
scroll to position [568, 0]
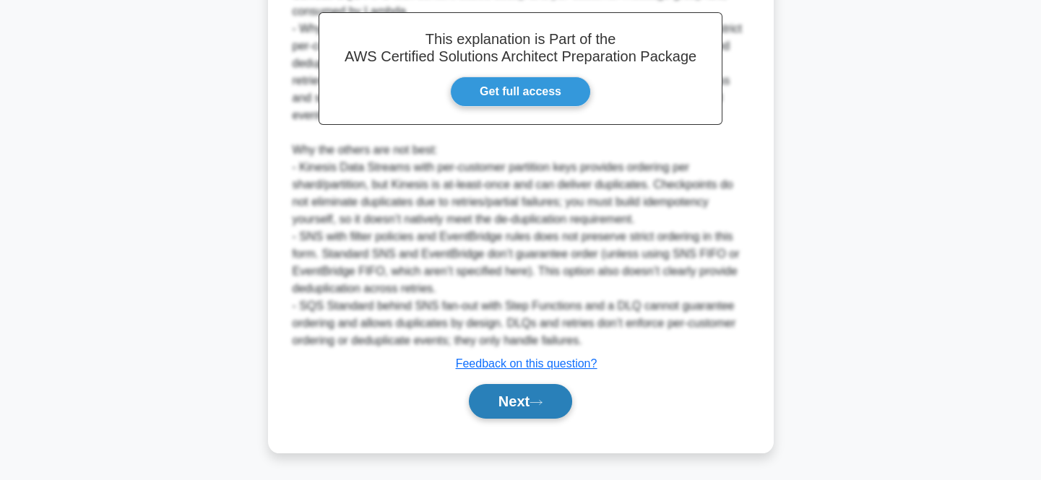
click at [533, 404] on button "Next" at bounding box center [520, 401] width 103 height 35
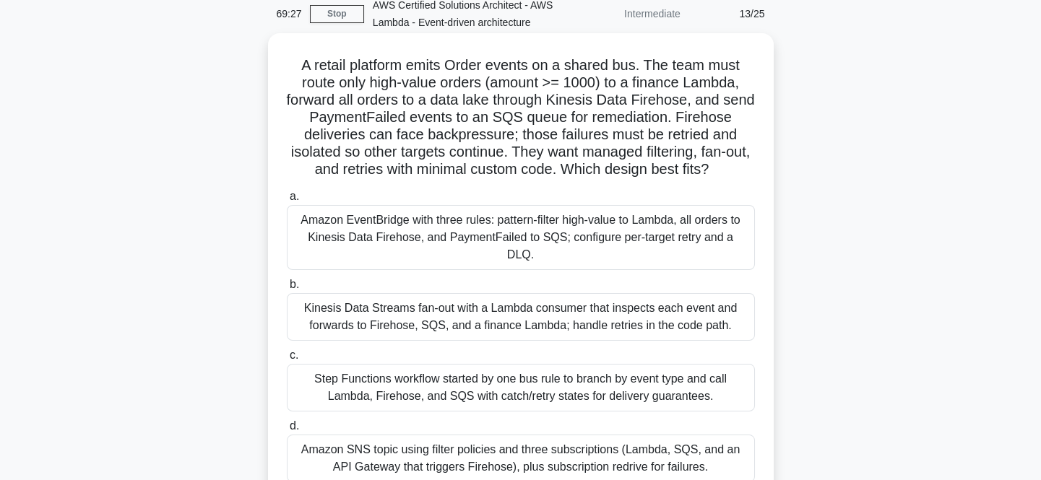
scroll to position [131, 0]
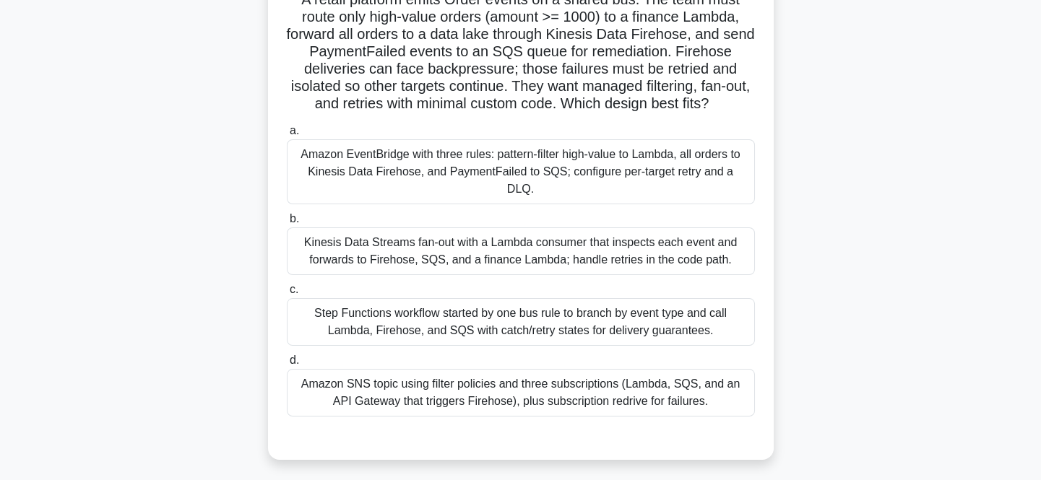
click at [519, 231] on div "Kinesis Data Streams fan-out with a Lambda consumer that inspects each event an…" at bounding box center [521, 251] width 468 height 48
click at [287, 224] on input "b. Kinesis Data Streams fan-out with a Lambda consumer that inspects each event…" at bounding box center [287, 218] width 0 height 9
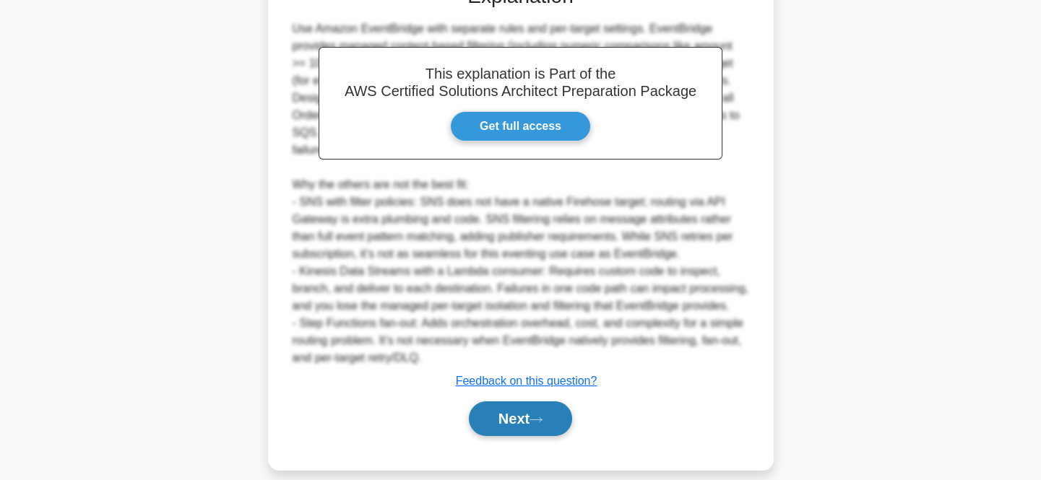
click at [538, 401] on button "Next" at bounding box center [520, 418] width 103 height 35
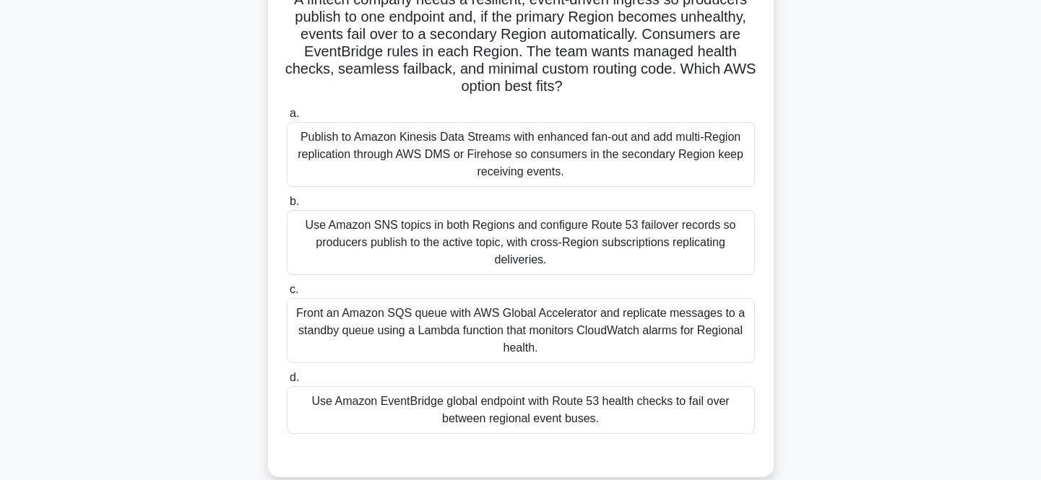
click at [525, 322] on div "Front an Amazon SQS queue with AWS Global Accelerator and replicate messages to…" at bounding box center [521, 330] width 468 height 65
click at [287, 295] on input "c. Front an Amazon SQS queue with AWS Global Accelerator and replicate messages…" at bounding box center [287, 289] width 0 height 9
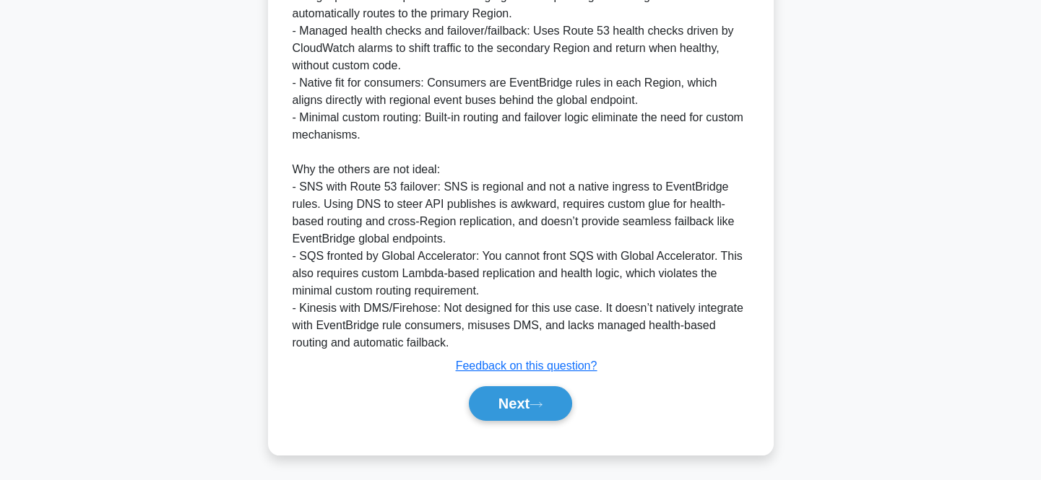
scroll to position [706, 0]
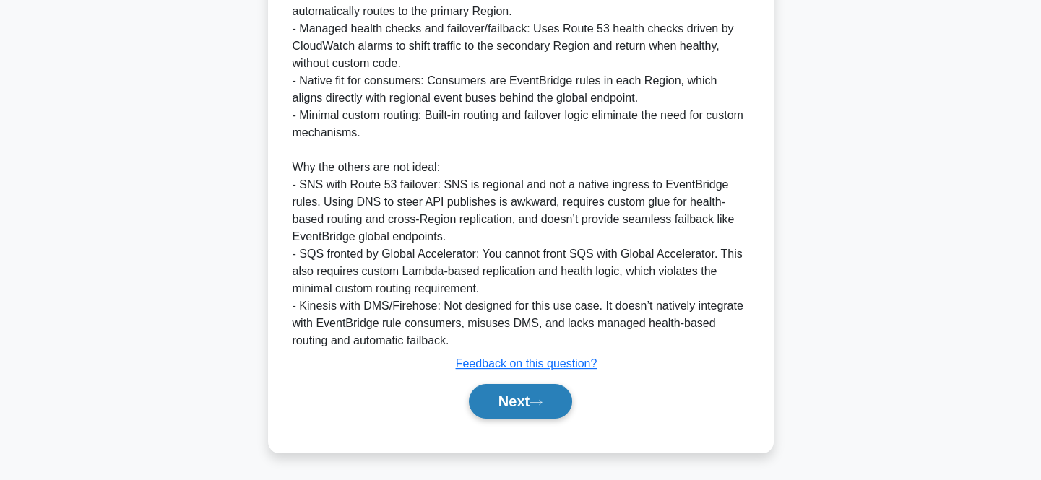
click at [534, 399] on button "Next" at bounding box center [520, 401] width 103 height 35
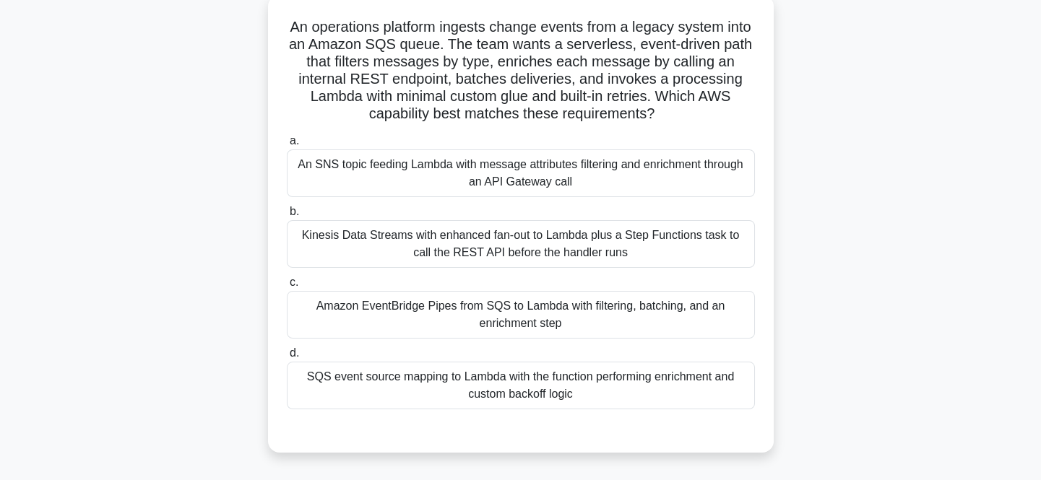
scroll to position [103, 0]
click at [511, 295] on div "Amazon EventBridge Pipes from SQS to Lambda with filtering, batching, and an en…" at bounding box center [521, 316] width 468 height 48
click at [287, 288] on input "c. Amazon EventBridge Pipes from SQS to Lambda with filtering, batching, and an…" at bounding box center [287, 283] width 0 height 9
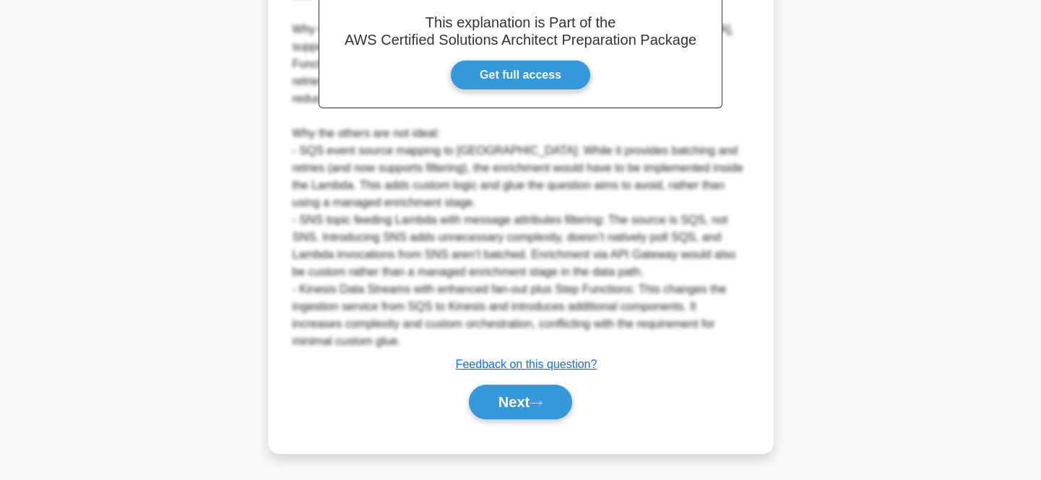
scroll to position [601, 0]
click at [524, 394] on button "Next" at bounding box center [520, 401] width 103 height 35
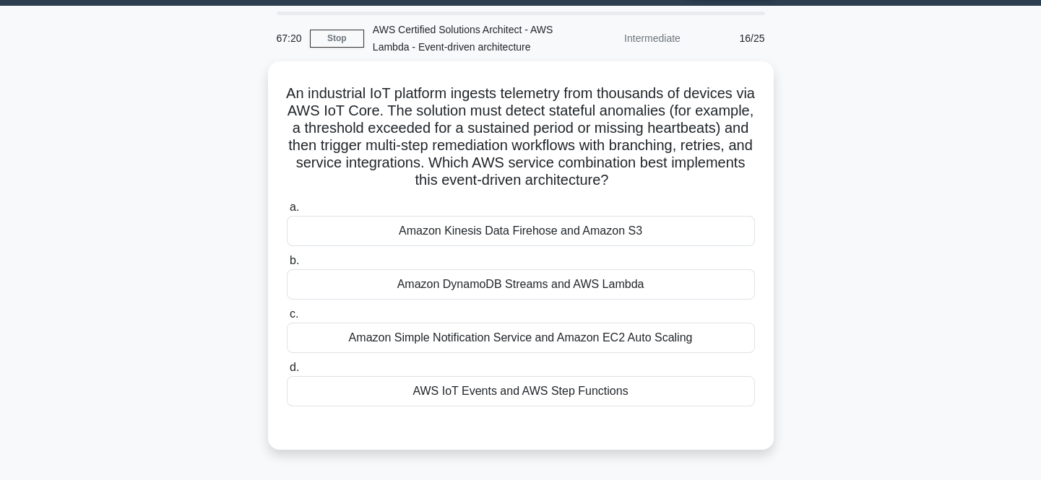
scroll to position [37, 0]
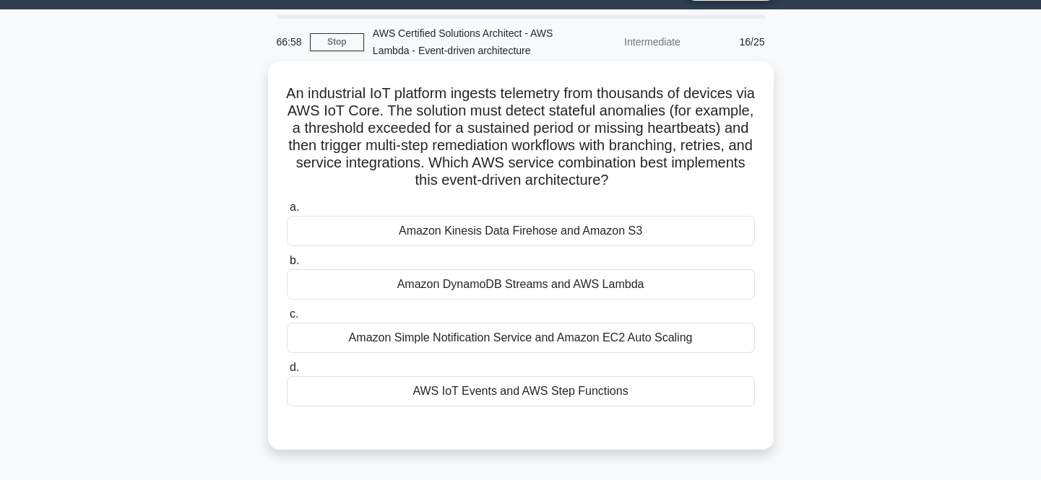
click at [612, 352] on div "Amazon Simple Notification Service and Amazon EC2 Auto Scaling" at bounding box center [521, 338] width 468 height 30
click at [287, 319] on input "c. Amazon Simple Notification Service and Amazon EC2 Auto Scaling" at bounding box center [287, 314] width 0 height 9
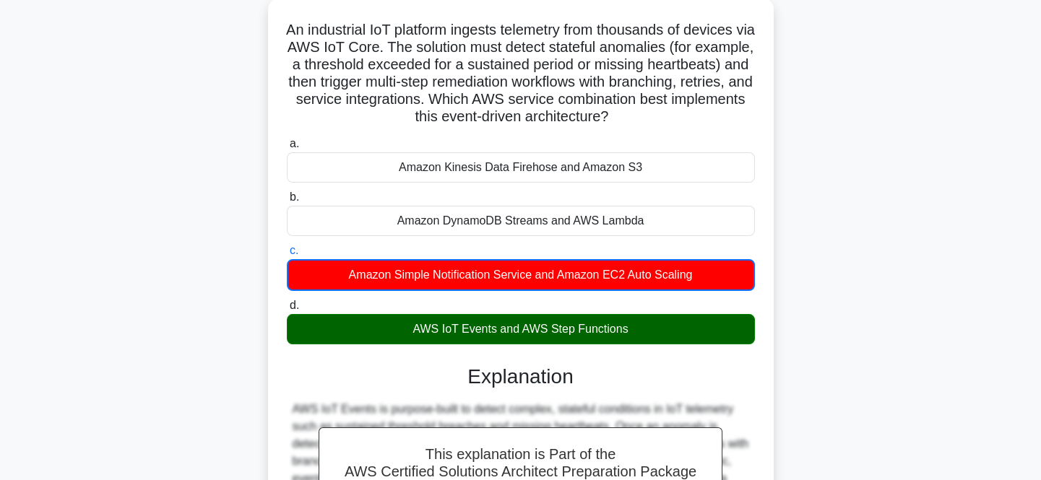
scroll to position [325, 0]
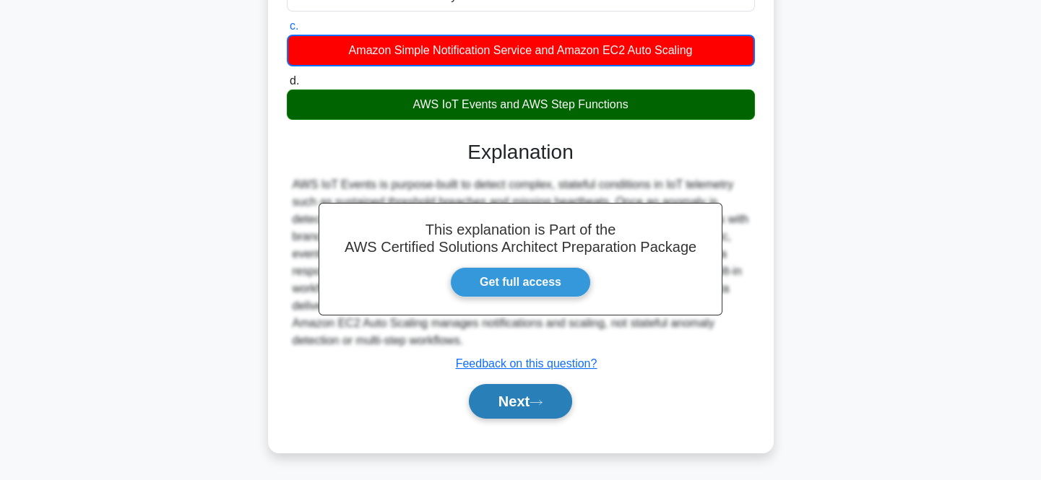
click at [521, 404] on button "Next" at bounding box center [520, 401] width 103 height 35
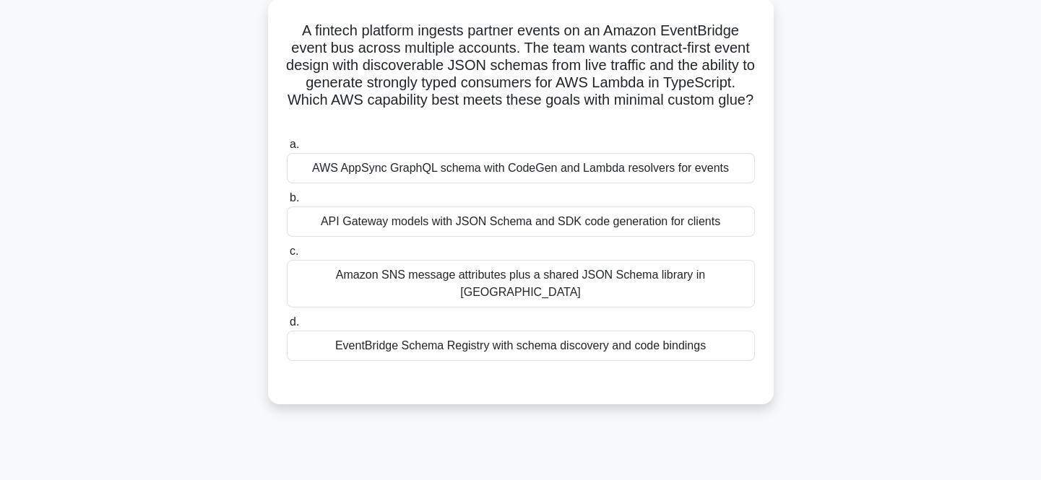
scroll to position [103, 0]
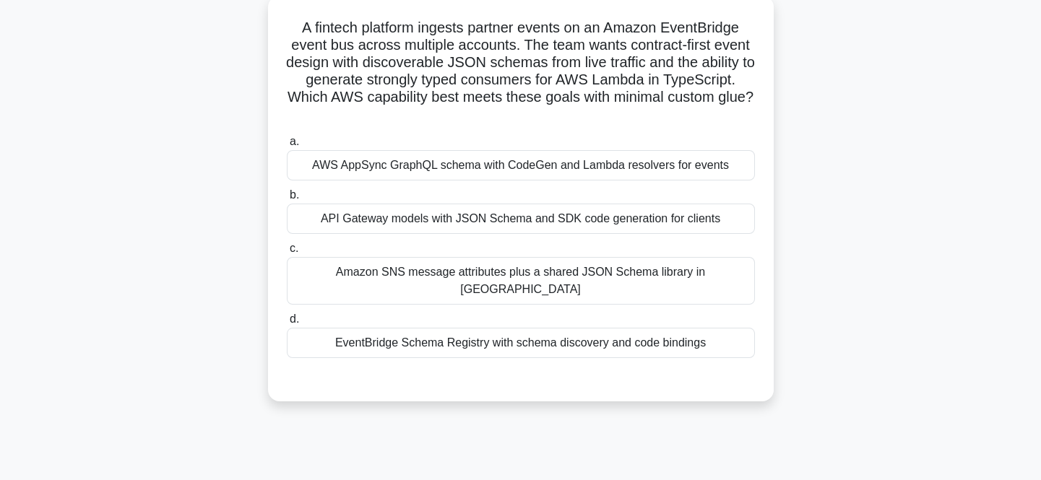
click at [622, 219] on div "API Gateway models with JSON Schema and SDK code generation for clients" at bounding box center [521, 219] width 468 height 30
click at [287, 200] on input "b. API Gateway models with JSON Schema and SDK code generation for clients" at bounding box center [287, 195] width 0 height 9
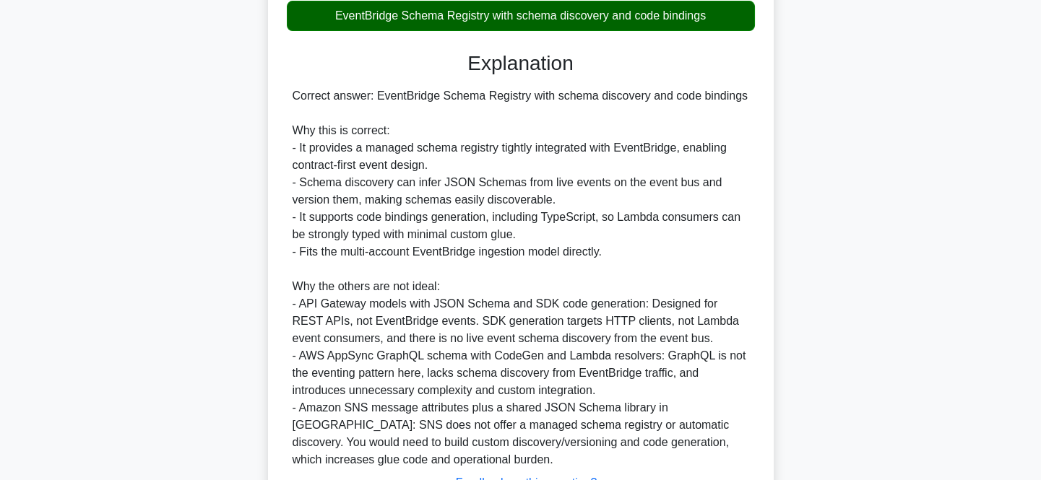
scroll to position [533, 0]
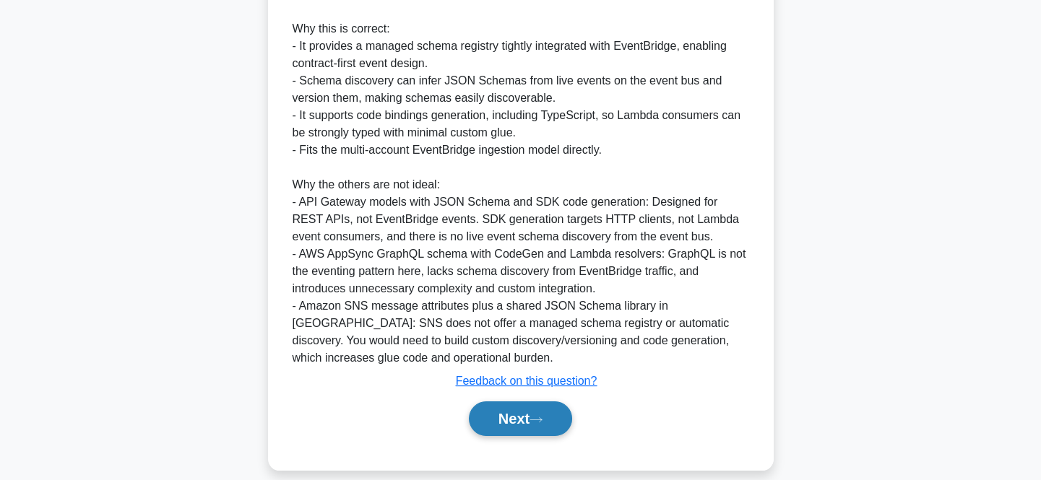
click at [542, 416] on icon at bounding box center [535, 420] width 13 height 8
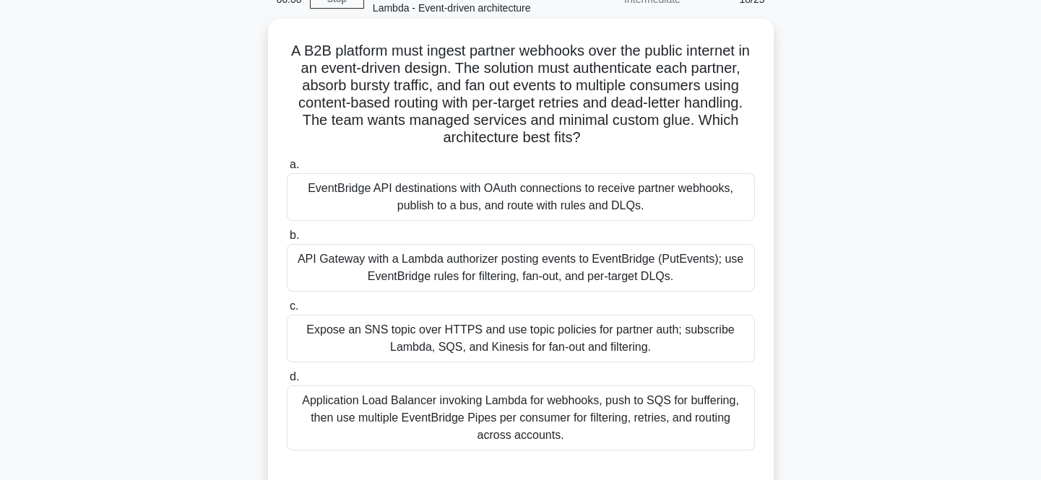
scroll to position [103, 0]
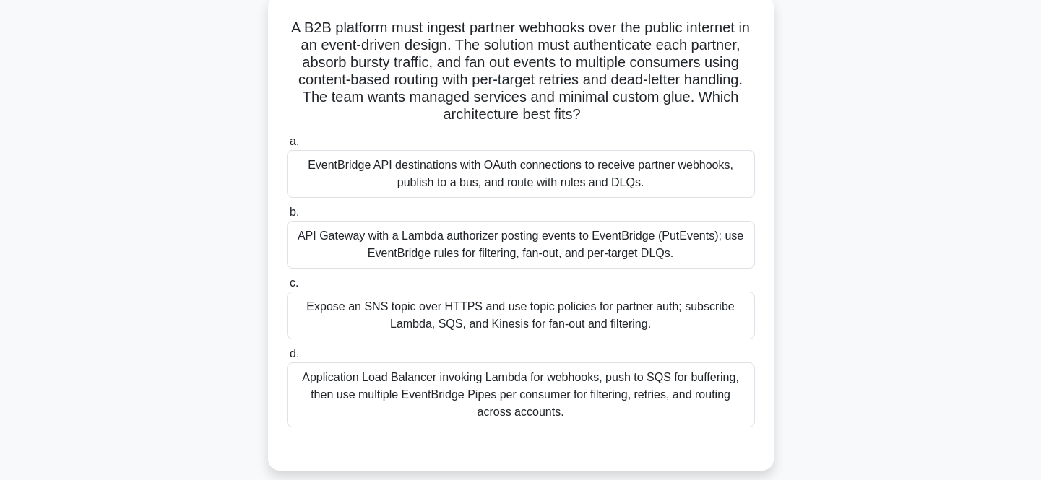
click at [544, 251] on div "API Gateway with a Lambda authorizer posting events to EventBridge (PutEvents);…" at bounding box center [521, 245] width 468 height 48
click at [287, 217] on input "b. API Gateway with a Lambda authorizer posting events to EventBridge (PutEvent…" at bounding box center [287, 212] width 0 height 9
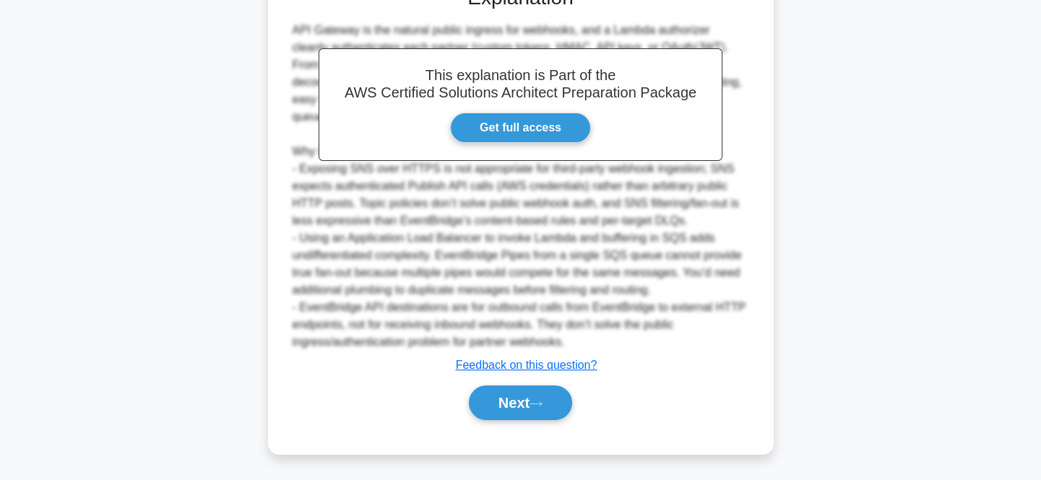
scroll to position [566, 0]
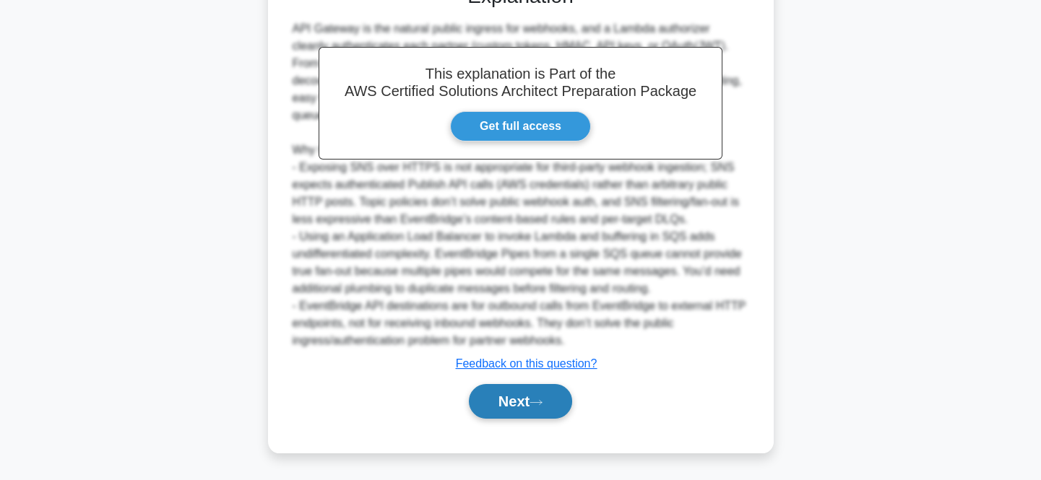
click at [534, 395] on button "Next" at bounding box center [520, 401] width 103 height 35
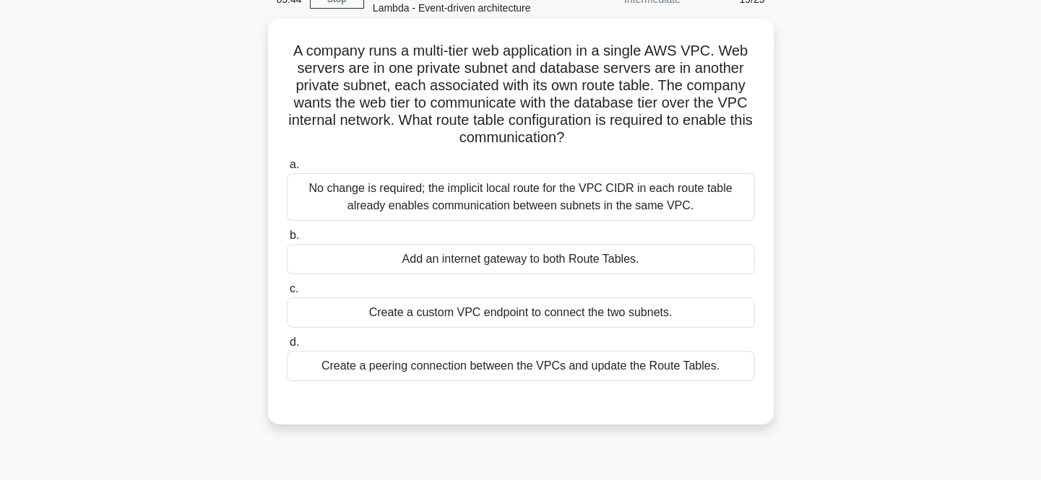
scroll to position [103, 0]
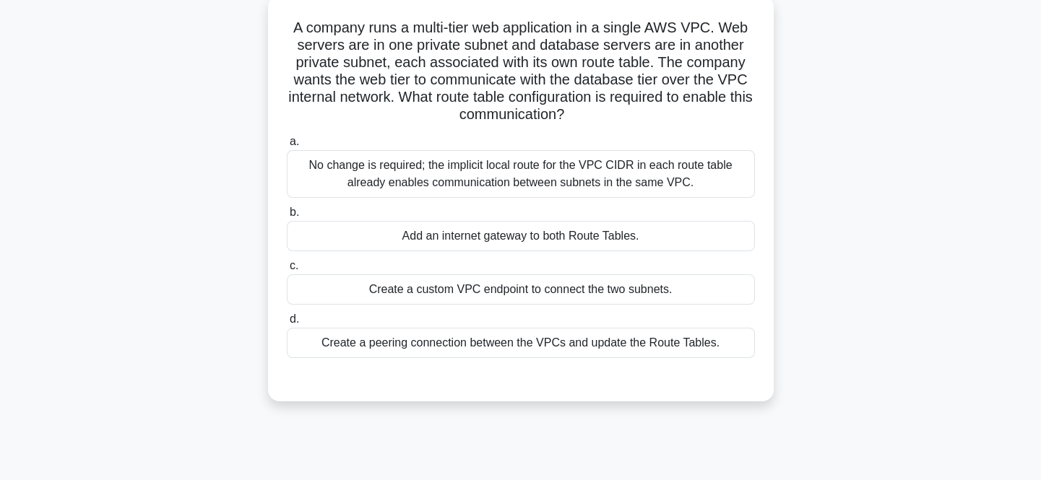
click at [561, 282] on div "Create a custom VPC endpoint to connect the two subnets." at bounding box center [521, 289] width 468 height 30
click at [287, 271] on input "c. Create a custom VPC endpoint to connect the two subnets." at bounding box center [287, 265] width 0 height 9
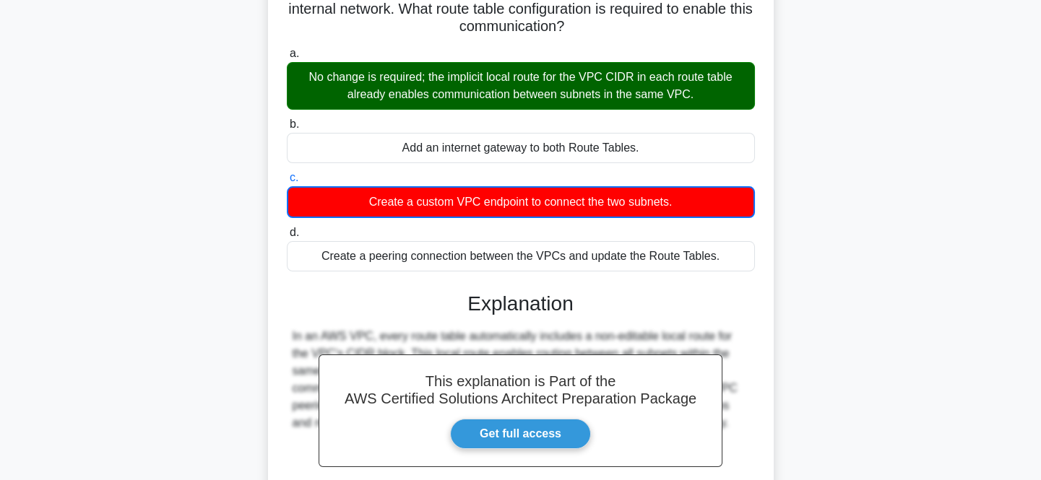
scroll to position [342, 0]
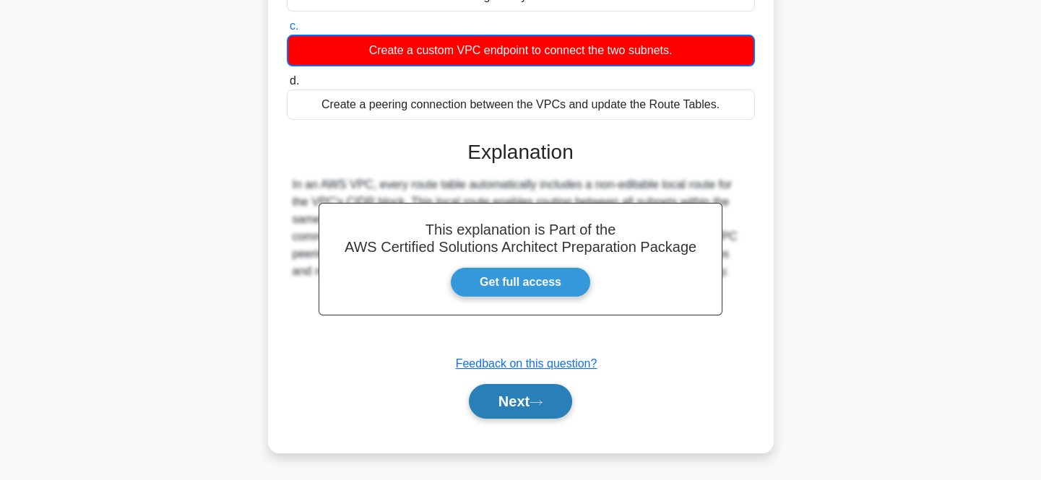
click at [542, 404] on icon at bounding box center [535, 403] width 13 height 8
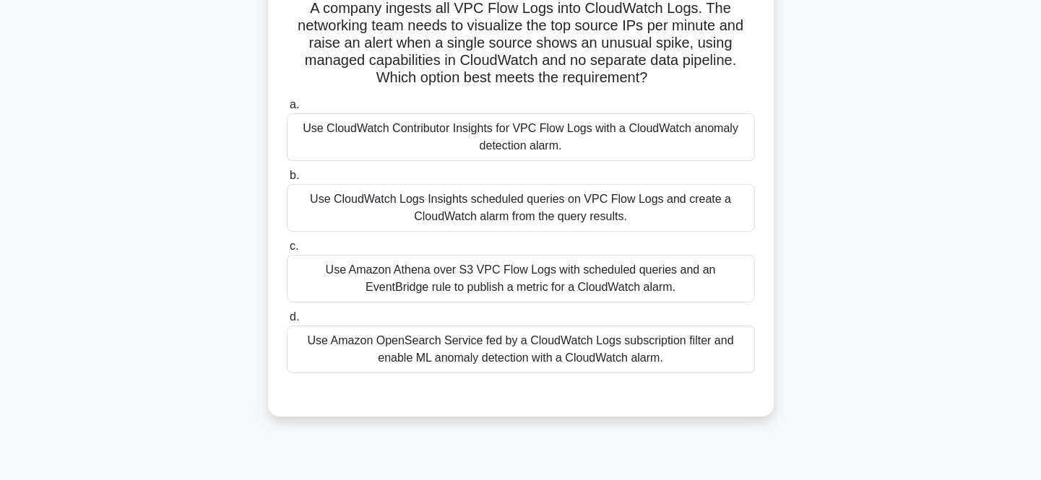
scroll to position [103, 0]
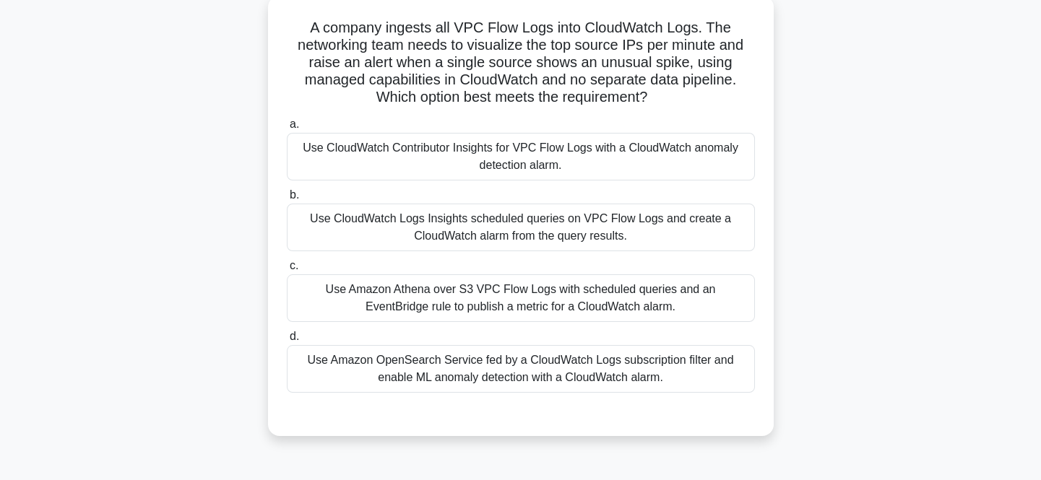
click at [500, 231] on div "Use CloudWatch Logs Insights scheduled queries on VPC Flow Logs and create a Cl…" at bounding box center [521, 228] width 468 height 48
click at [287, 200] on input "b. Use CloudWatch Logs Insights scheduled queries on VPC Flow Logs and create a…" at bounding box center [287, 195] width 0 height 9
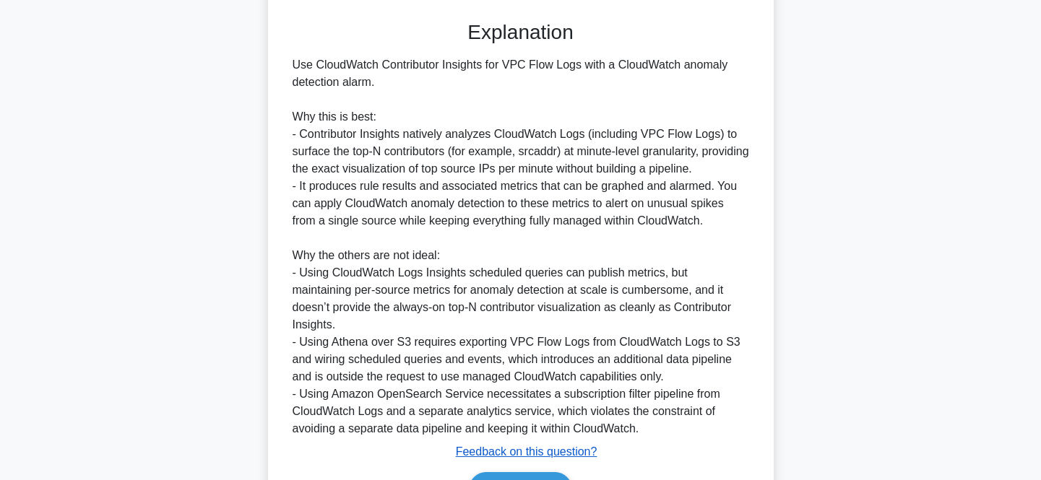
scroll to position [562, 0]
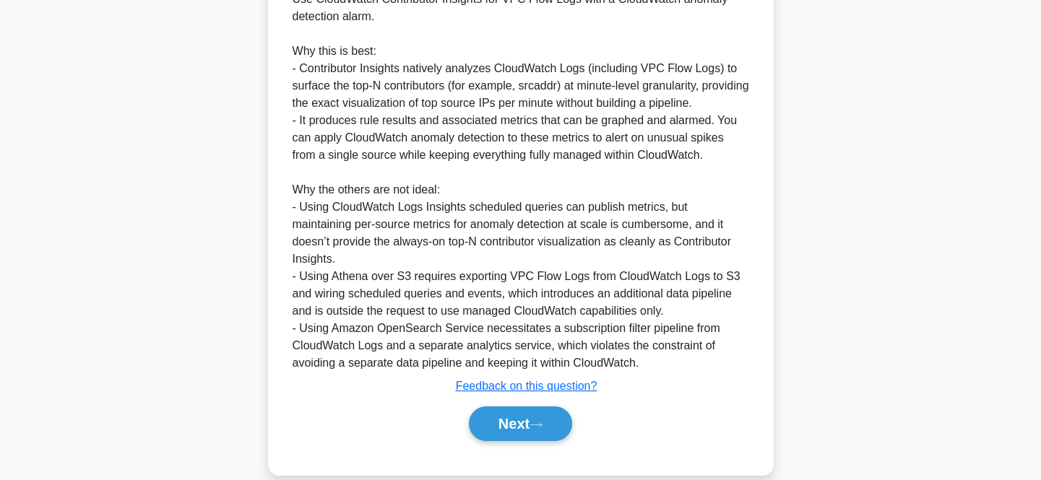
click at [538, 401] on div "Next" at bounding box center [521, 424] width 468 height 46
click at [538, 407] on button "Next" at bounding box center [520, 424] width 103 height 35
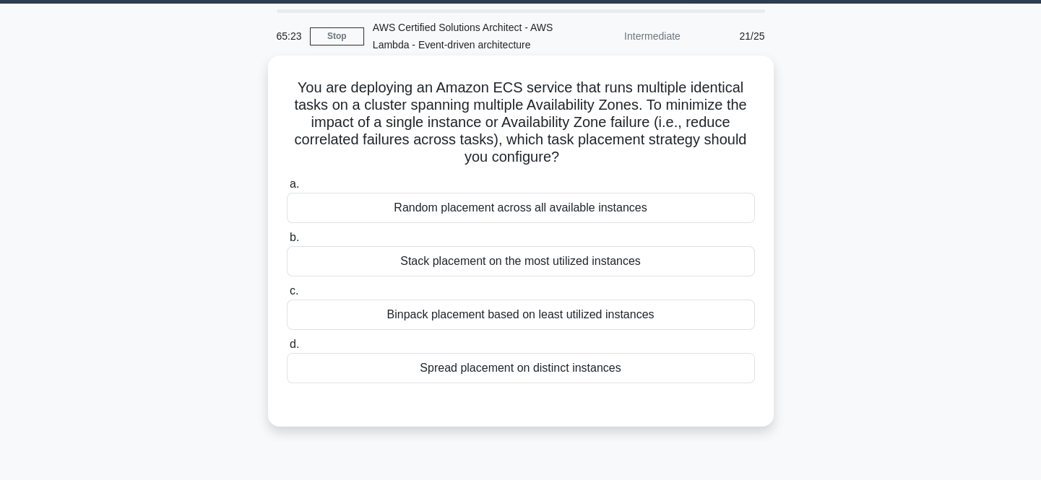
scroll to position [65, 0]
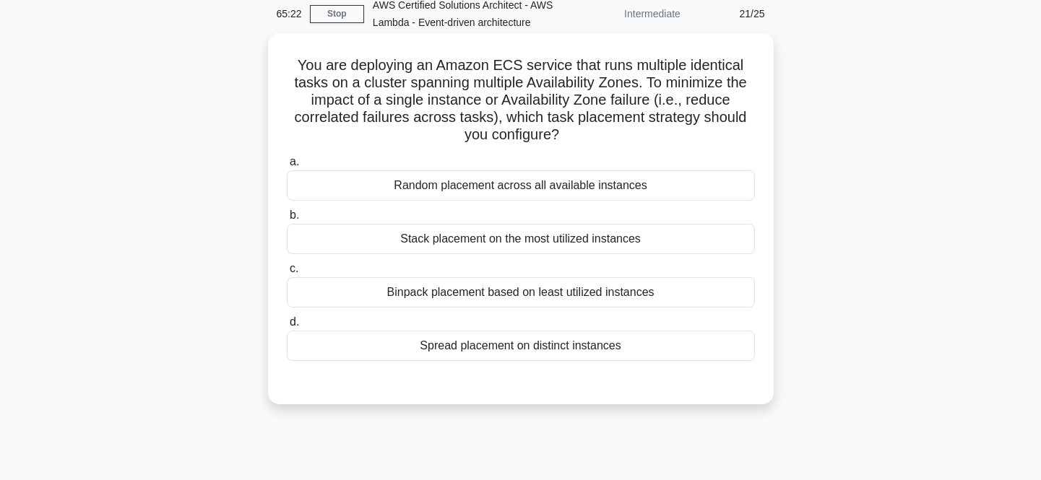
click at [530, 290] on div "Binpack placement based on least utilized instances" at bounding box center [521, 292] width 468 height 30
click at [287, 274] on input "c. Binpack placement based on least utilized instances" at bounding box center [287, 268] width 0 height 9
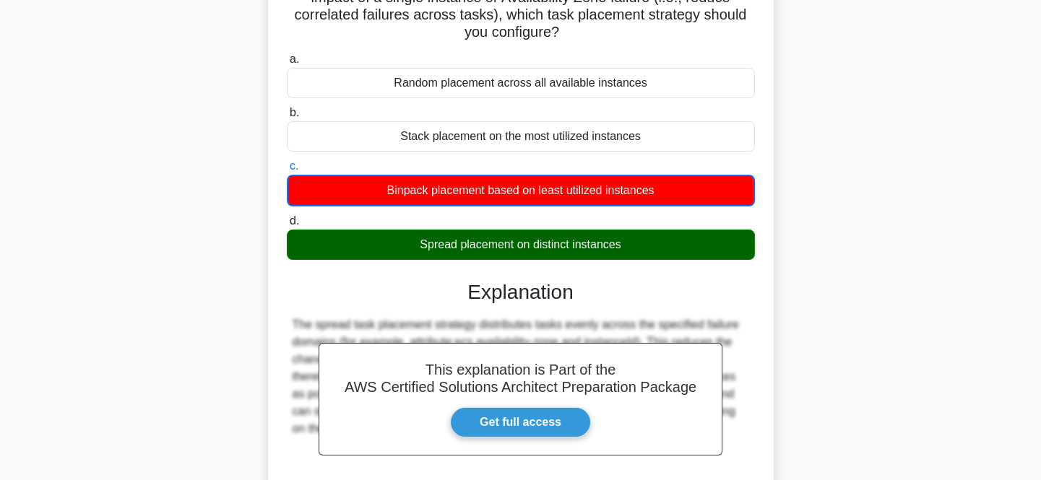
scroll to position [308, 0]
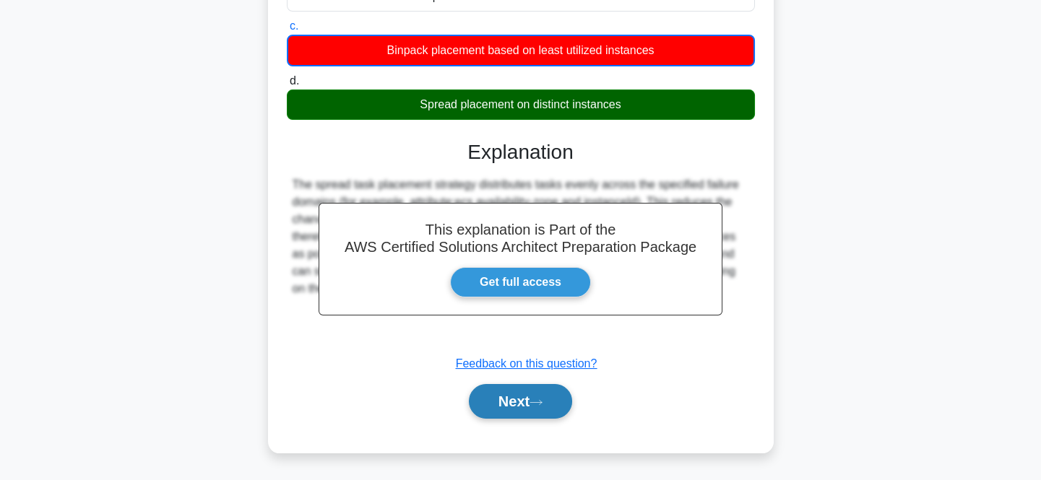
click at [537, 395] on button "Next" at bounding box center [520, 401] width 103 height 35
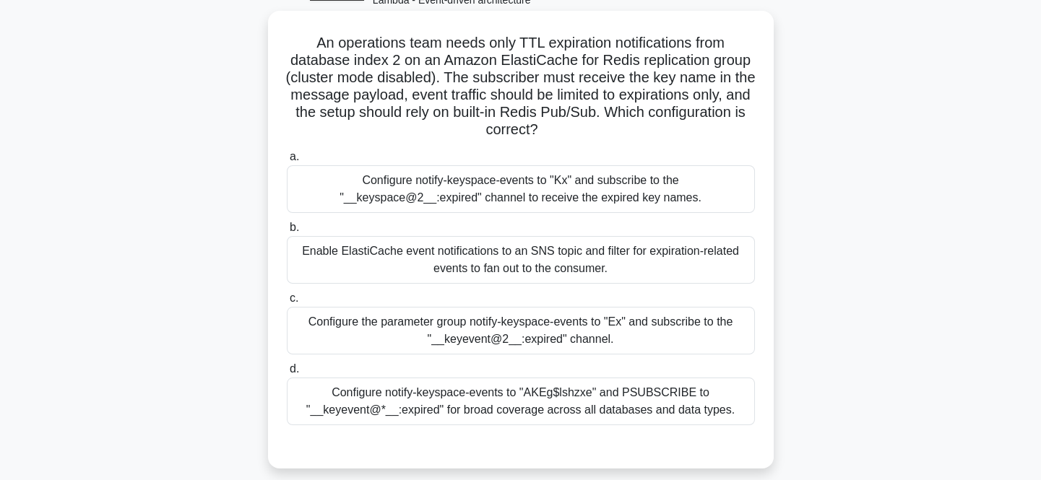
scroll to position [110, 0]
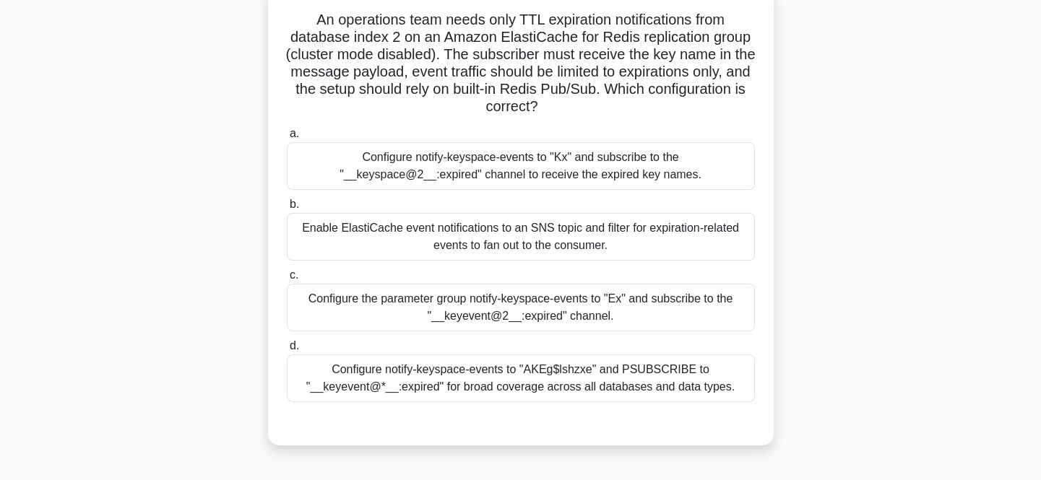
click at [537, 366] on div "Configure notify-keyspace-events to "AKEg$lshzxe" and PSUBSCRIBE to "__keyevent…" at bounding box center [521, 379] width 468 height 48
click at [287, 351] on input "d. Configure notify-keyspace-events to "AKEg$lshzxe" and PSUBSCRIBE to "__keyev…" at bounding box center [287, 346] width 0 height 9
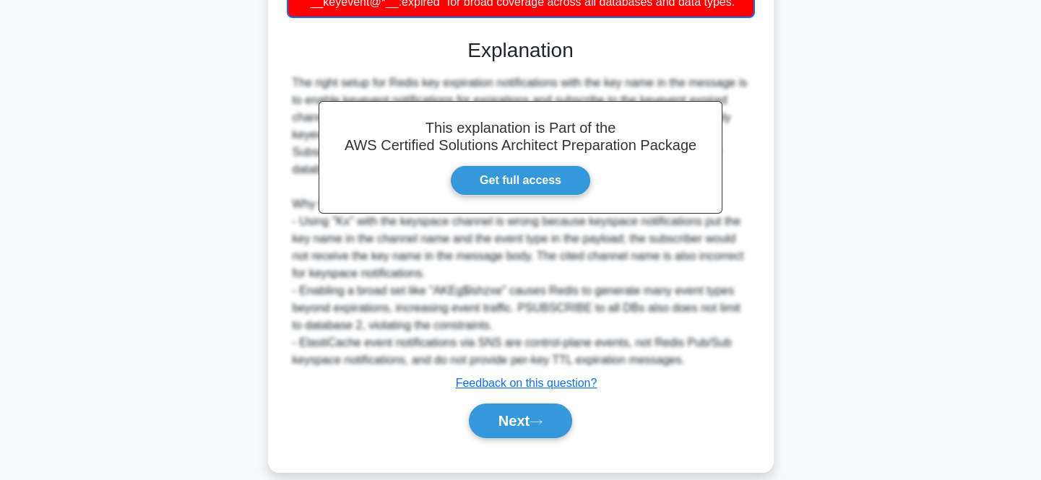
scroll to position [516, 0]
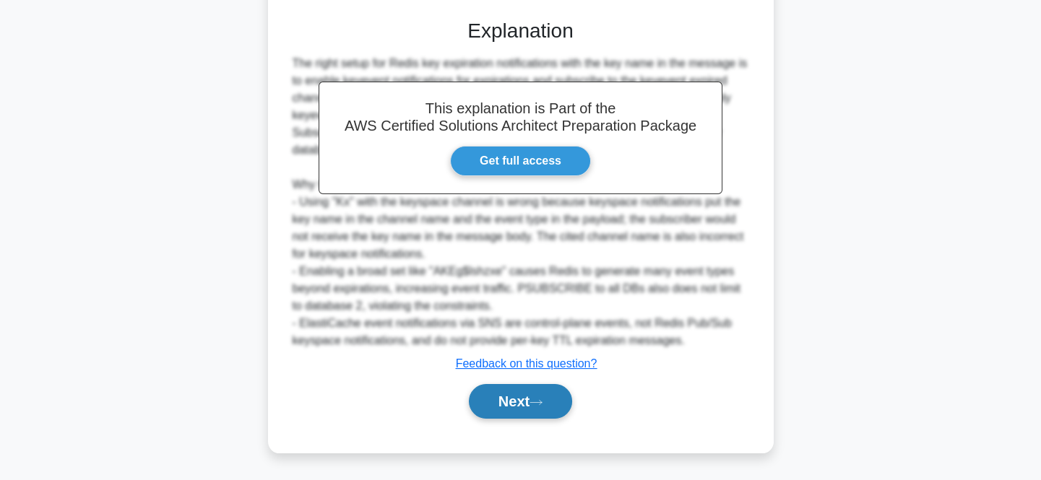
click at [541, 400] on icon at bounding box center [535, 403] width 13 height 8
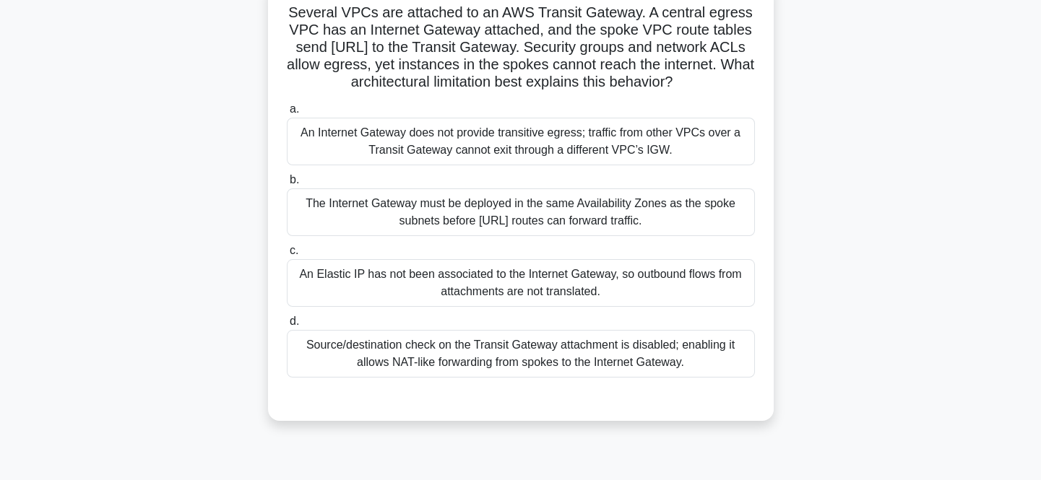
scroll to position [103, 0]
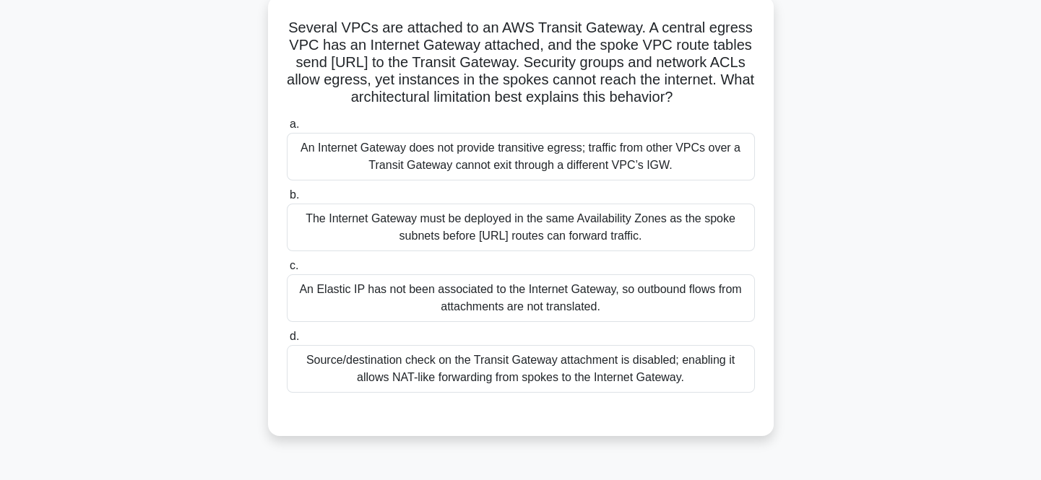
click at [555, 303] on div "An Elastic IP has not been associated to the Internet Gateway, so outbound flow…" at bounding box center [521, 298] width 468 height 48
click at [287, 271] on input "c. An Elastic IP has not been associated to the Internet Gateway, so outbound f…" at bounding box center [287, 265] width 0 height 9
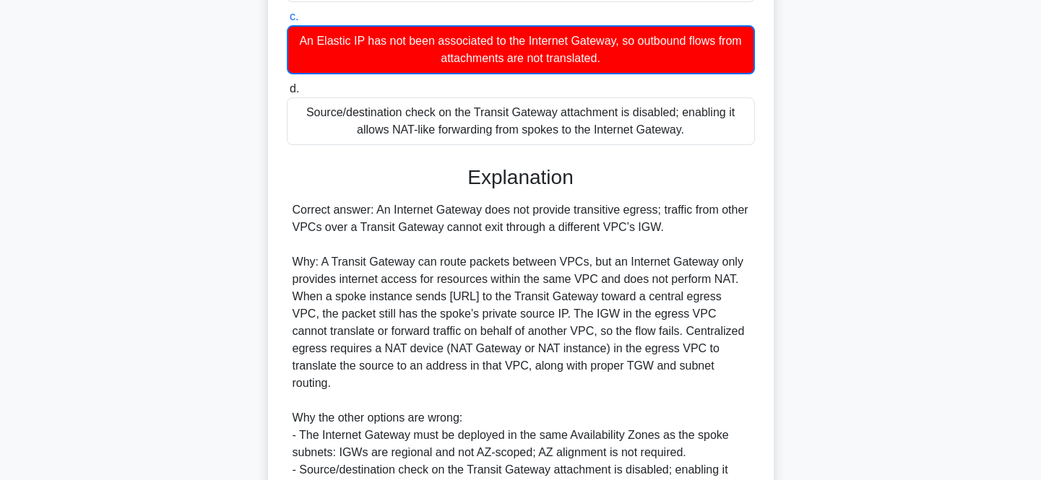
scroll to position [550, 0]
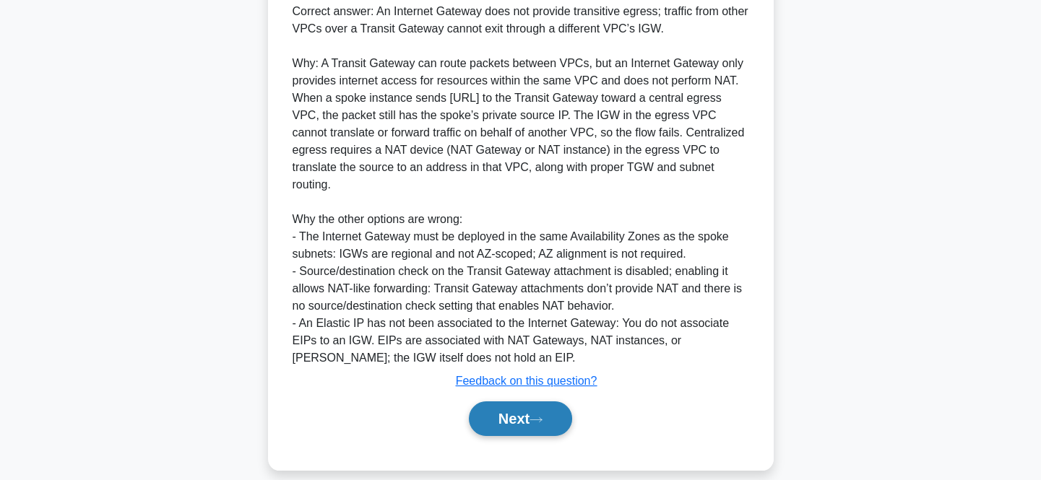
click at [537, 416] on icon at bounding box center [535, 420] width 13 height 8
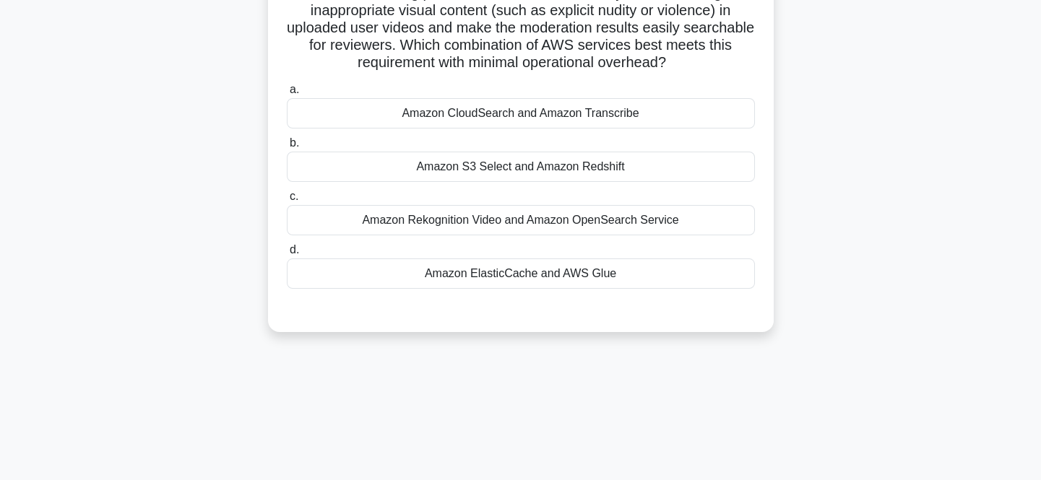
scroll to position [103, 0]
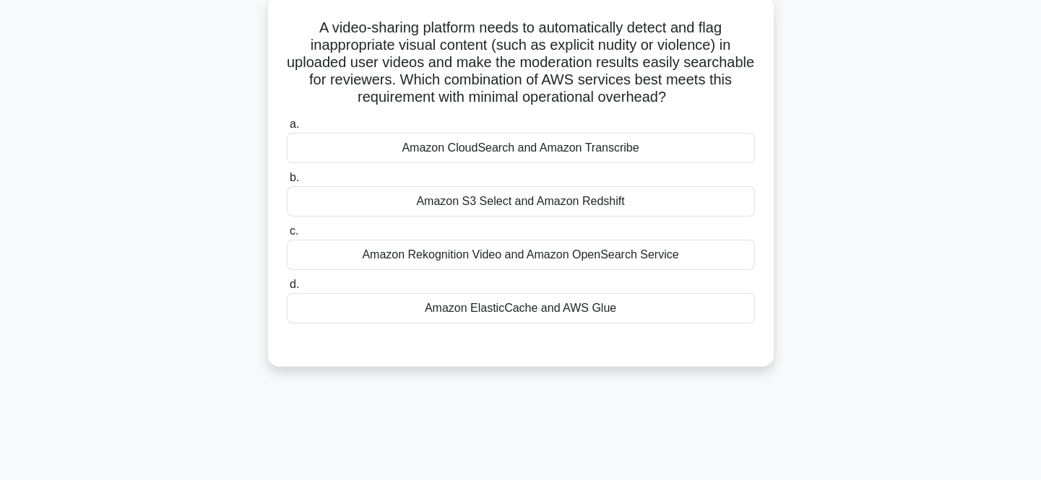
click at [531, 152] on div "Amazon CloudSearch and Amazon Transcribe" at bounding box center [521, 148] width 468 height 30
click at [287, 129] on input "a. Amazon CloudSearch and Amazon Transcribe" at bounding box center [287, 124] width 0 height 9
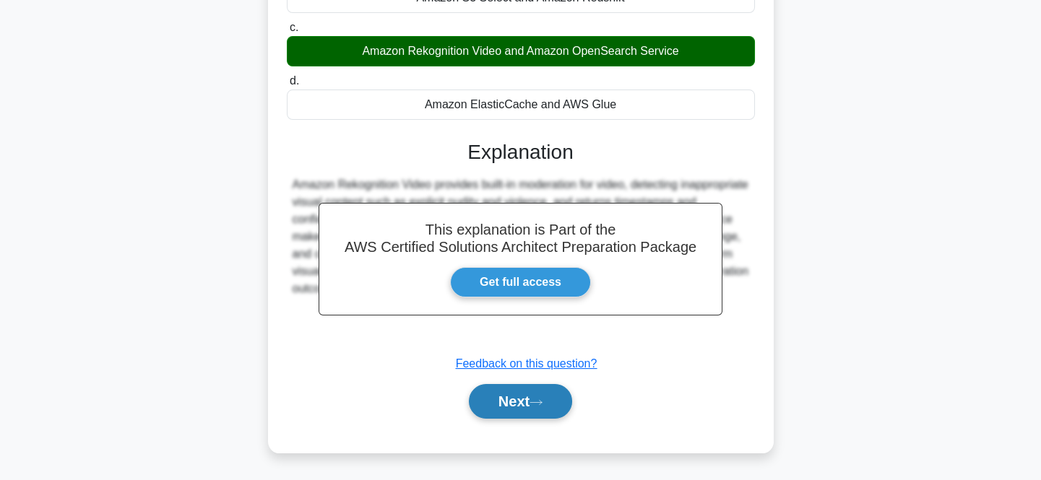
click at [536, 399] on icon at bounding box center [535, 403] width 13 height 8
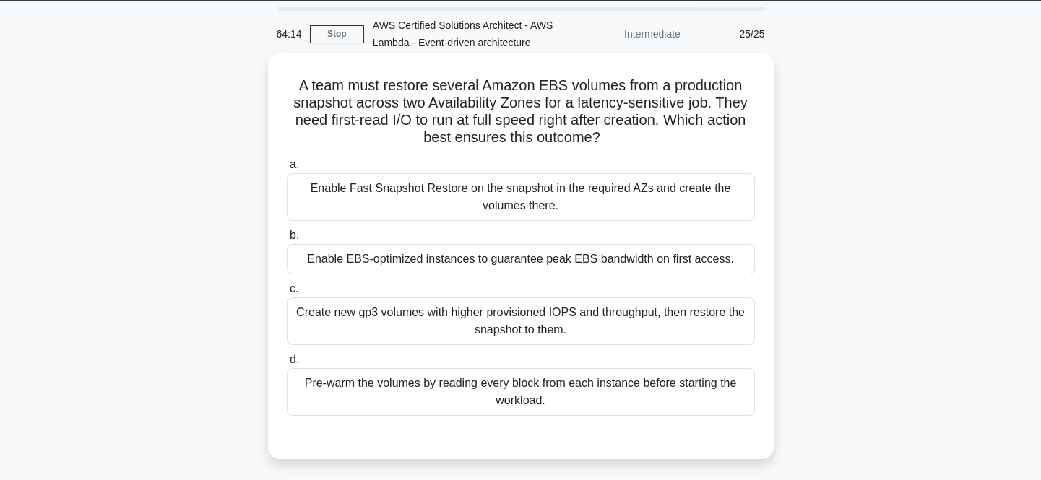
scroll to position [110, 0]
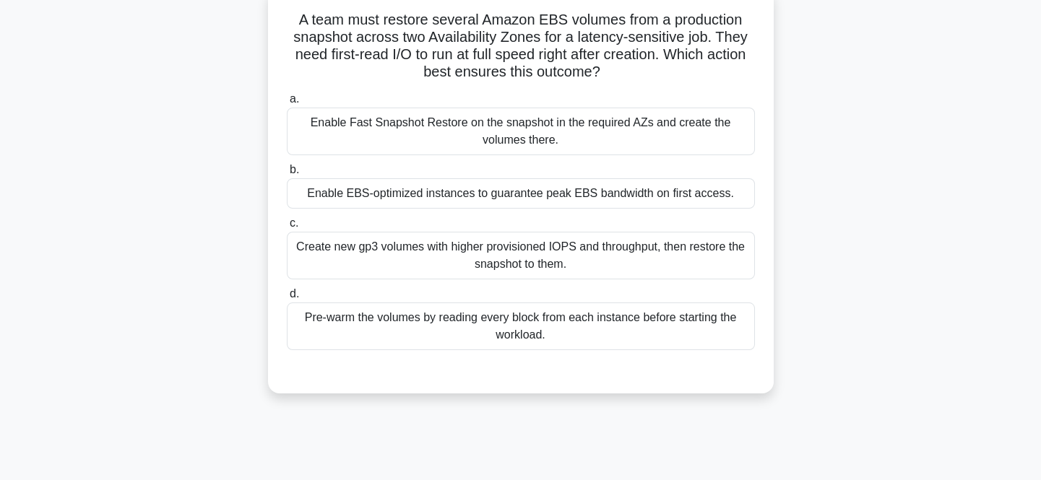
click at [511, 257] on div "Create new gp3 volumes with higher provisioned IOPS and throughput, then restor…" at bounding box center [521, 256] width 468 height 48
click at [287, 228] on input "c. Create new gp3 volumes with higher provisioned IOPS and throughput, then res…" at bounding box center [287, 223] width 0 height 9
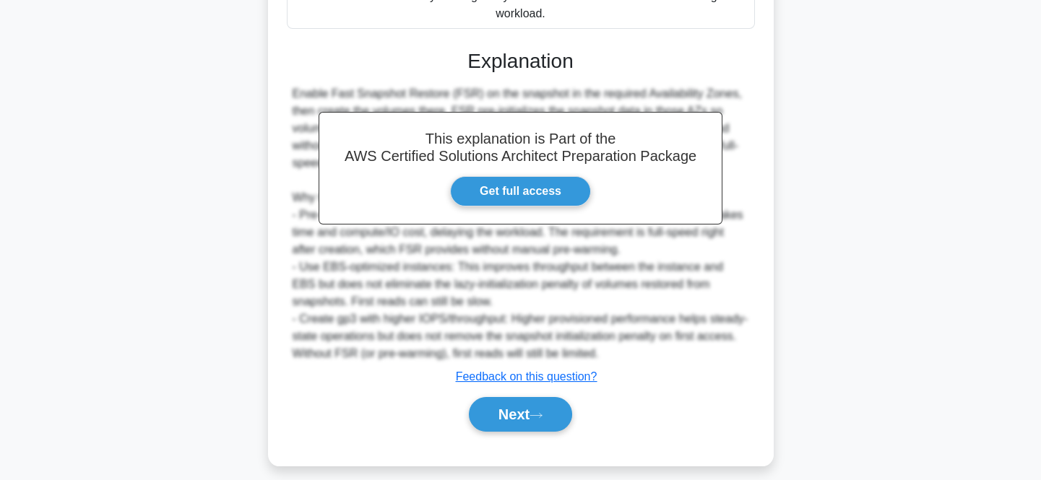
scroll to position [439, 0]
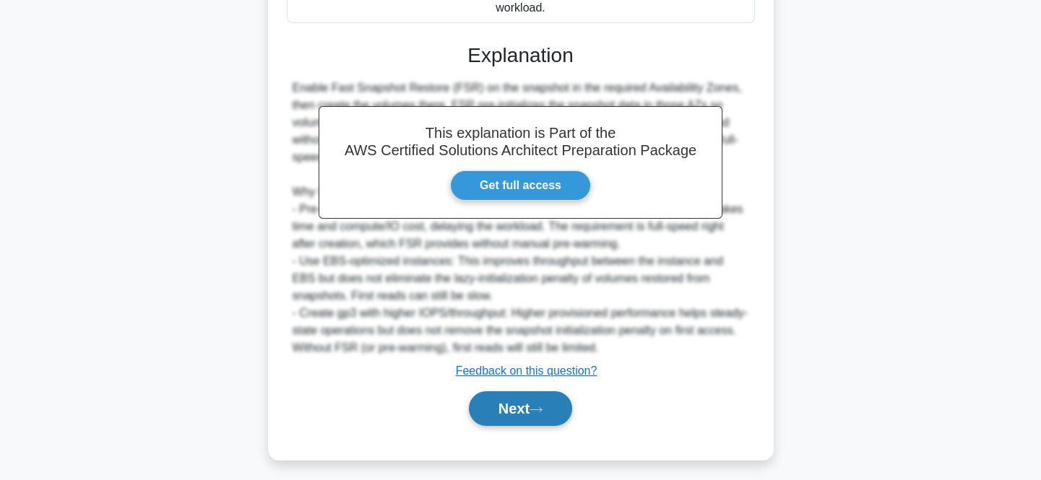
click at [518, 422] on button "Next" at bounding box center [520, 408] width 103 height 35
